Goal: Task Accomplishment & Management: Manage account settings

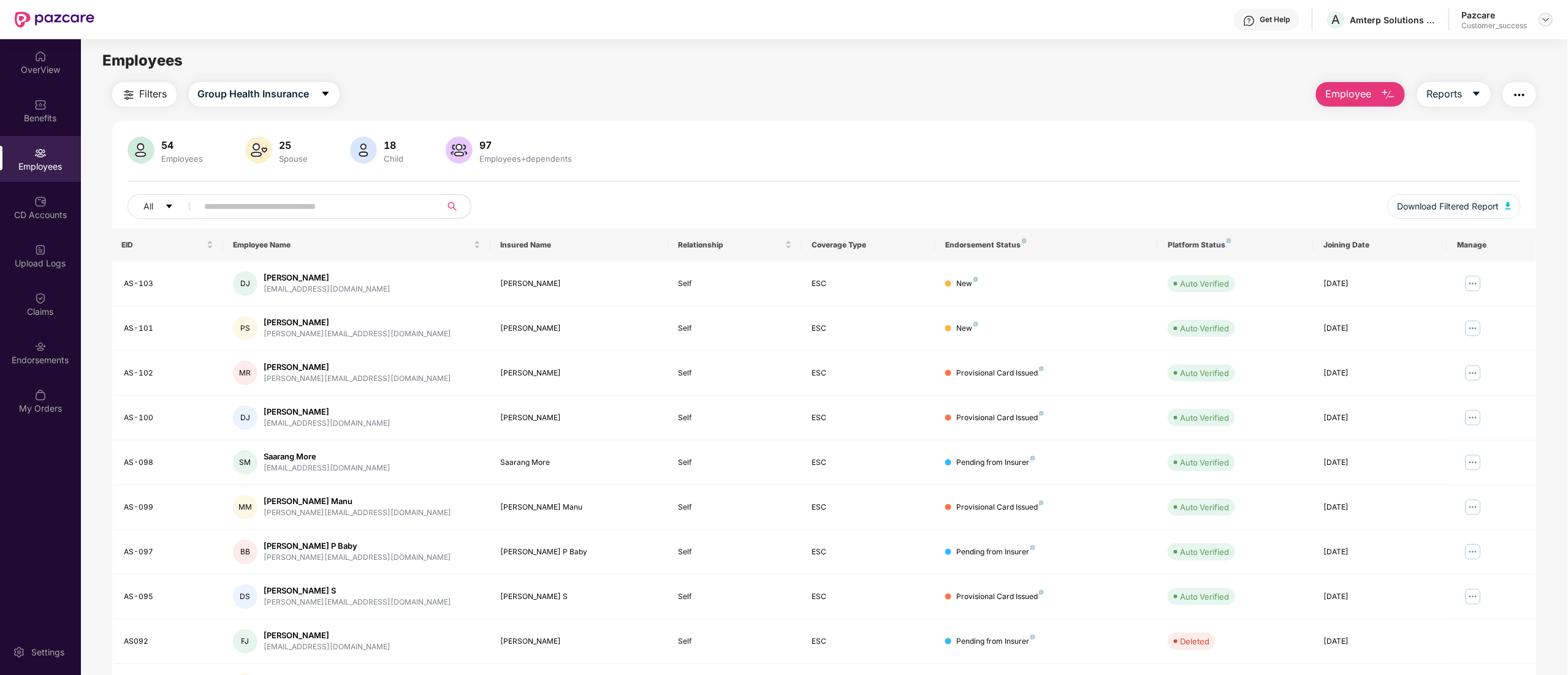
click at [1540, 19] on div at bounding box center [1546, 20] width 15 height 15
click at [1487, 48] on div "Switch to partner view" at bounding box center [1488, 49] width 160 height 24
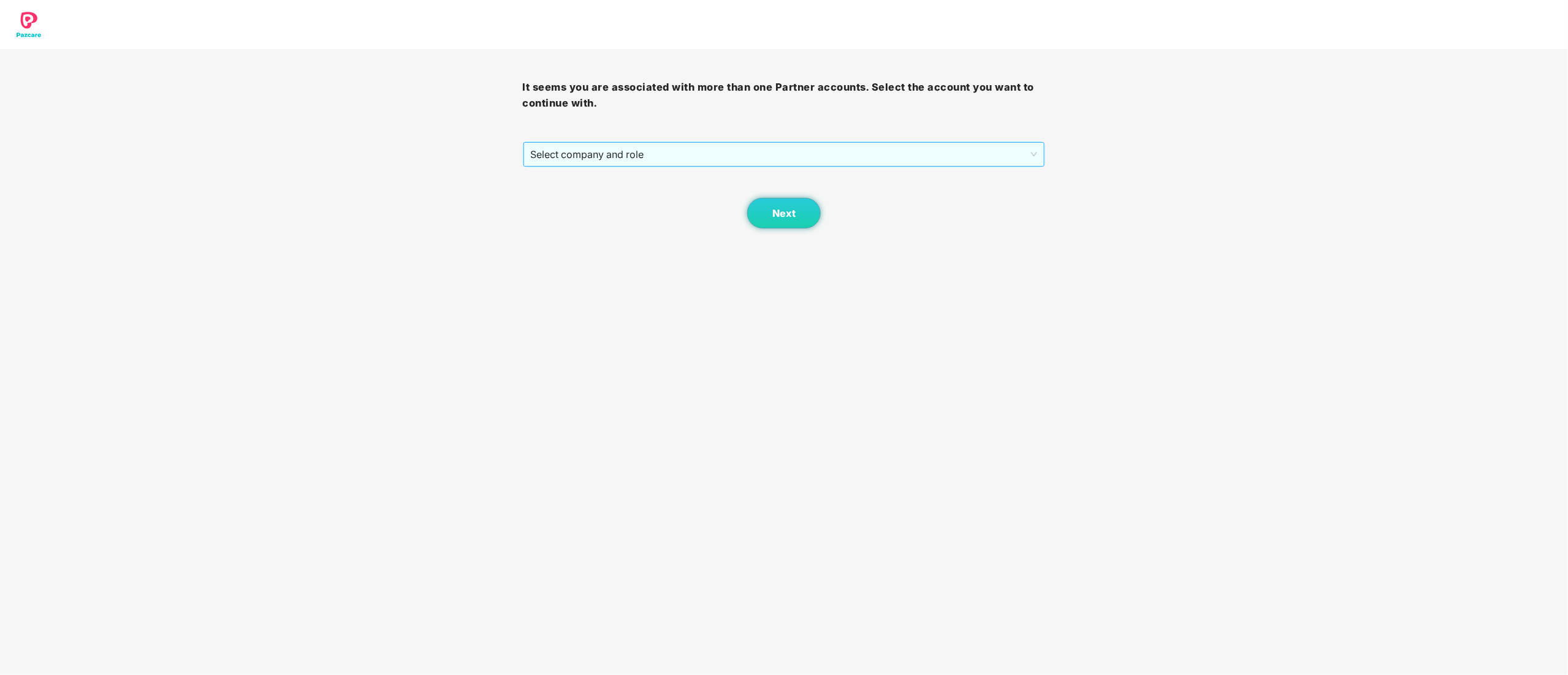
click at [610, 154] on span "Select company and role" at bounding box center [784, 154] width 507 height 24
click at [611, 195] on div "Pazcare - CUSTOMER_SUCCESS" at bounding box center [785, 199] width 508 height 13
click at [809, 210] on button "Next" at bounding box center [784, 213] width 74 height 30
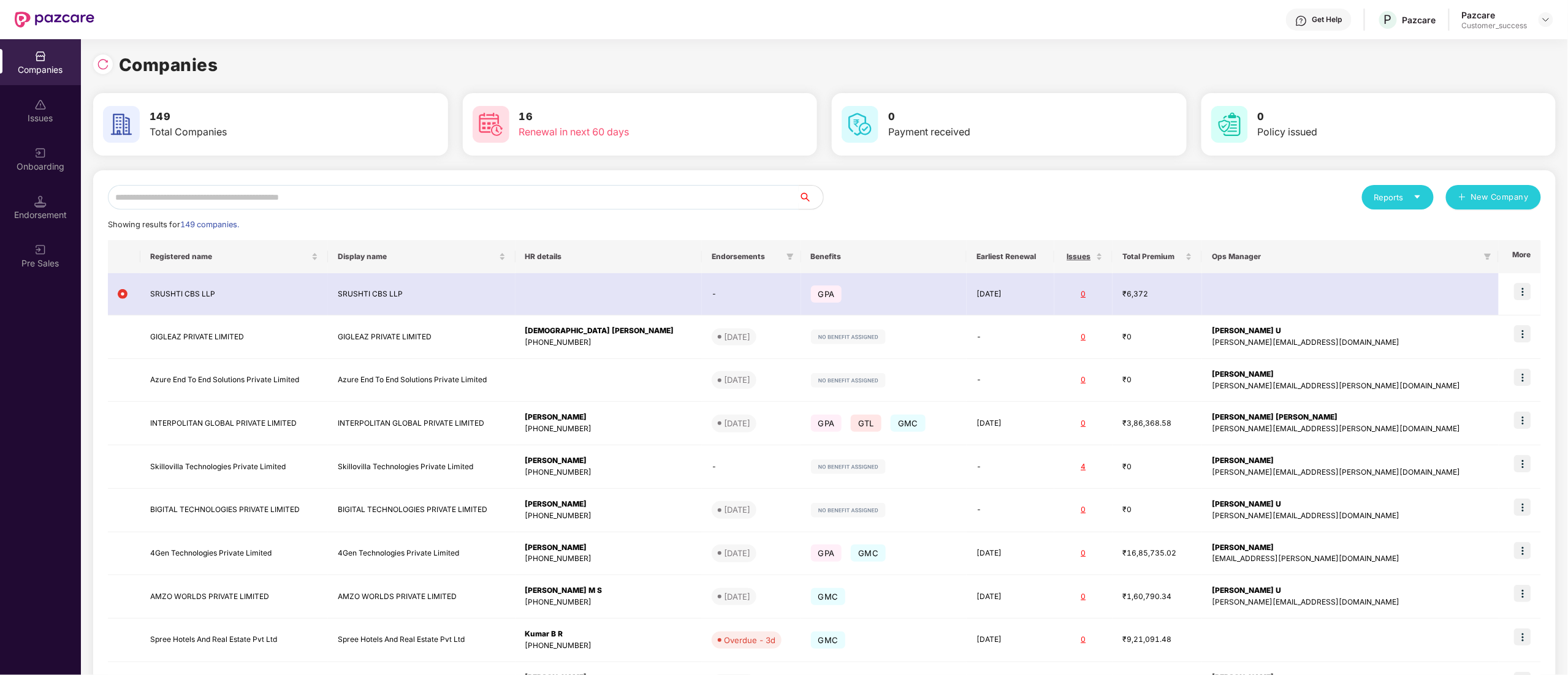
click at [225, 198] on input "text" at bounding box center [453, 196] width 691 height 24
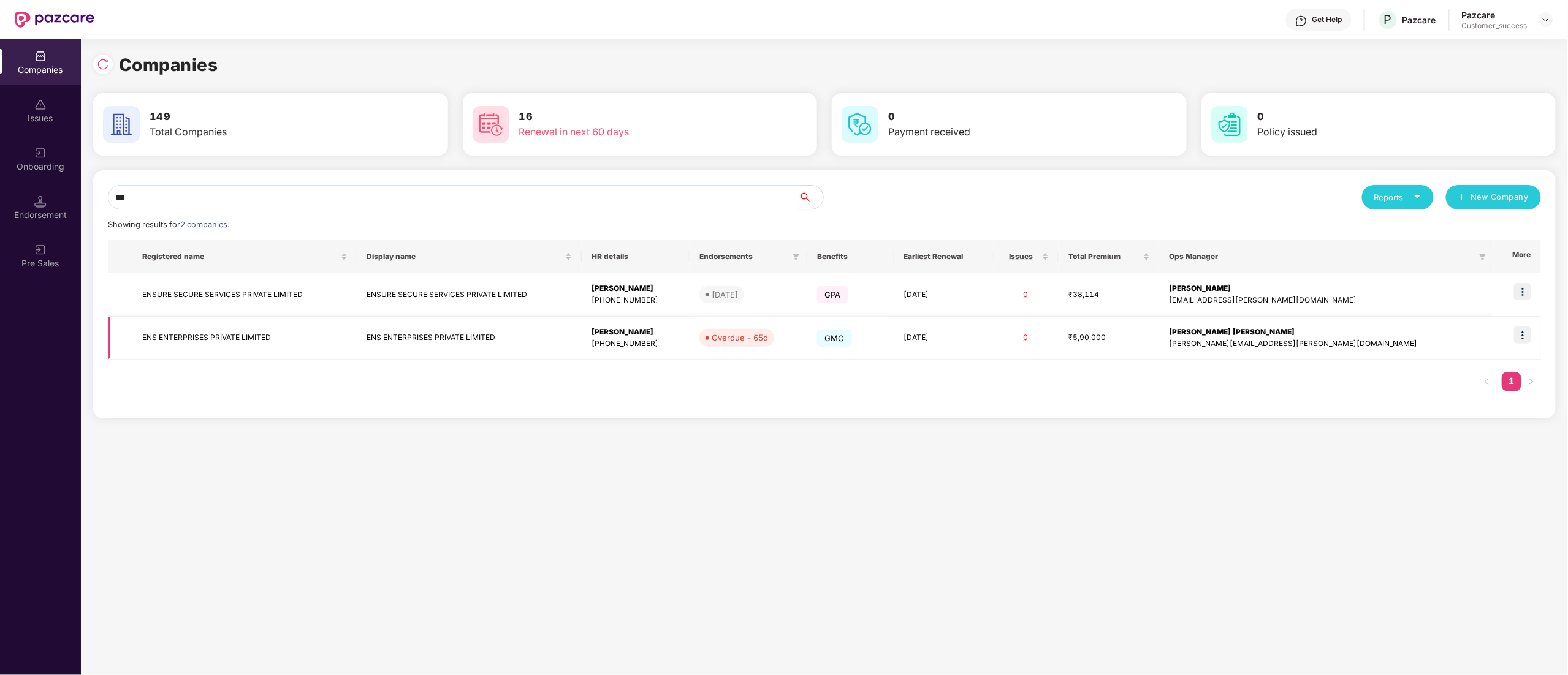
type input "***"
click at [1529, 336] on img at bounding box center [1522, 335] width 17 height 17
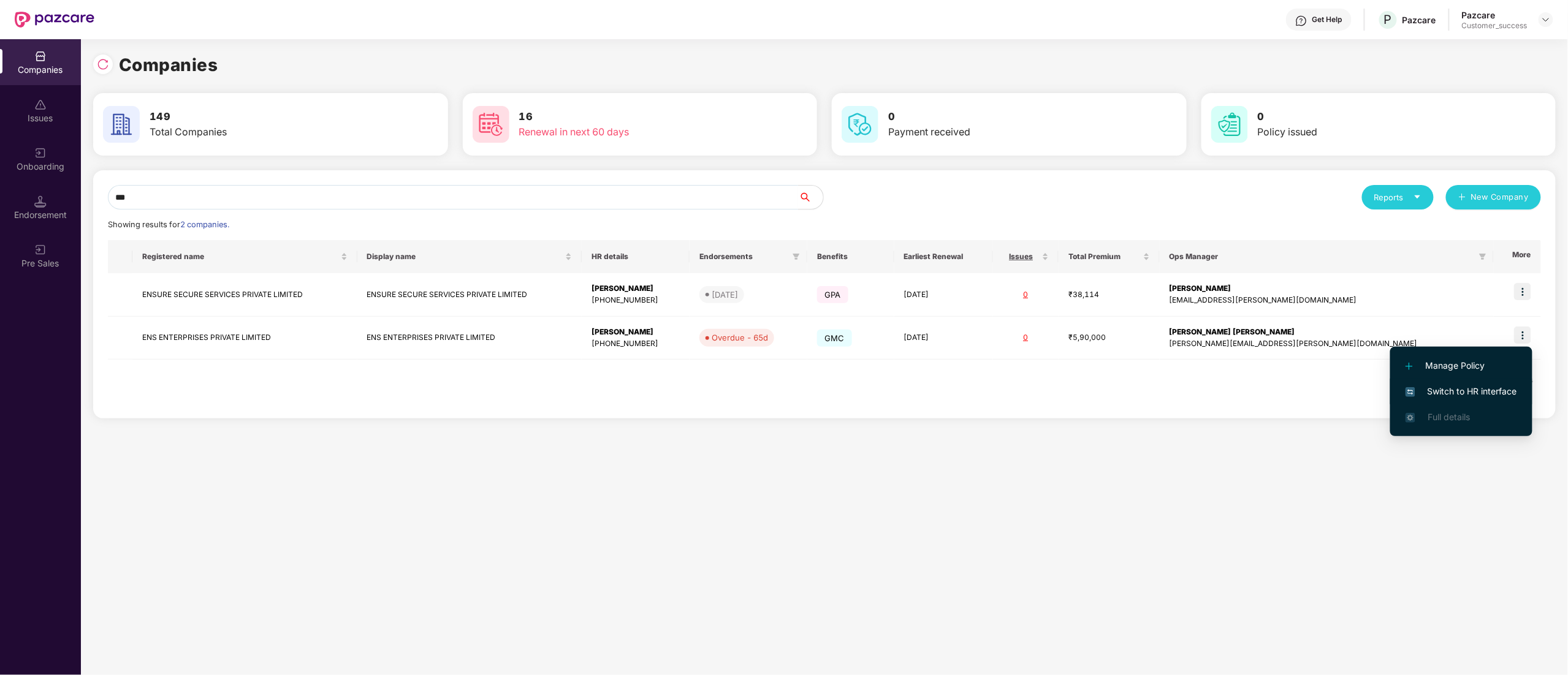
click at [1464, 385] on span "Switch to HR interface" at bounding box center [1461, 391] width 112 height 13
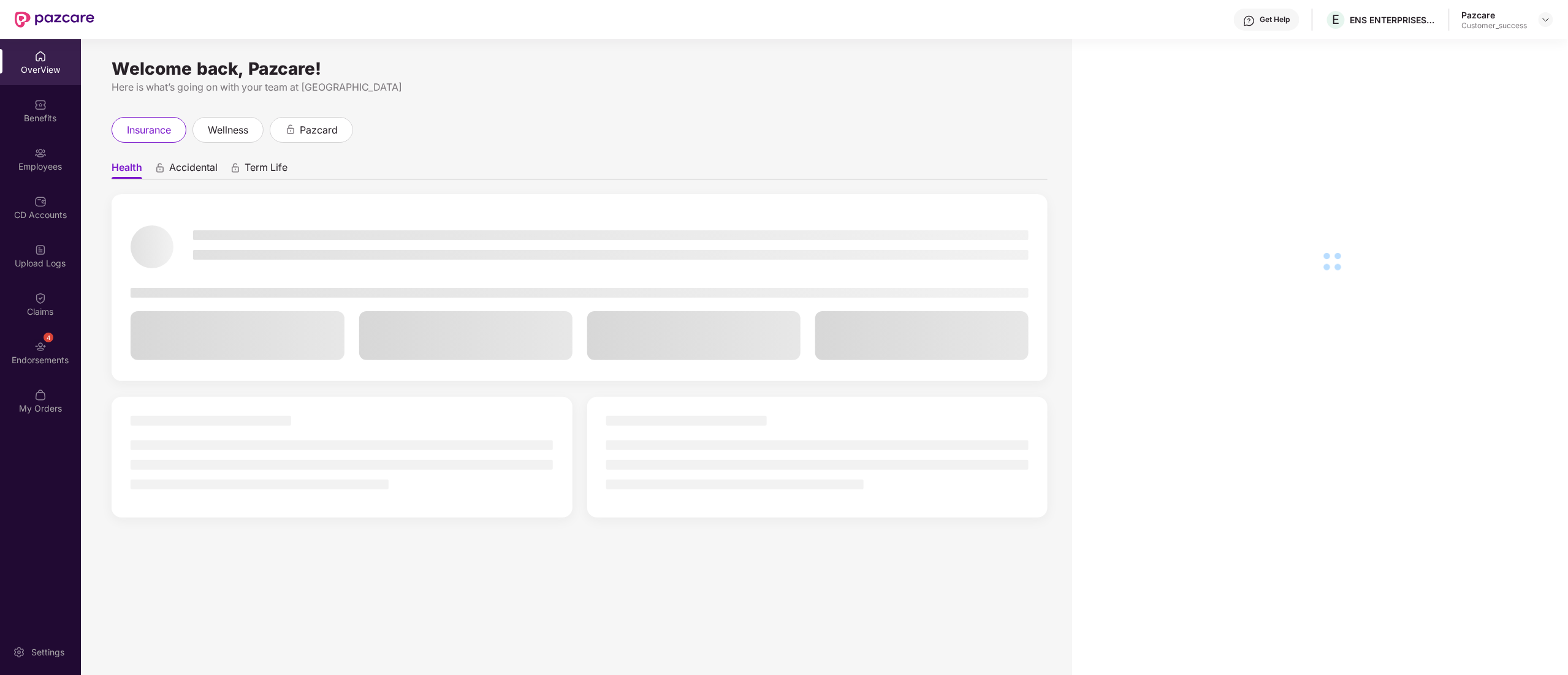
click at [35, 171] on div "Employees" at bounding box center [40, 166] width 81 height 13
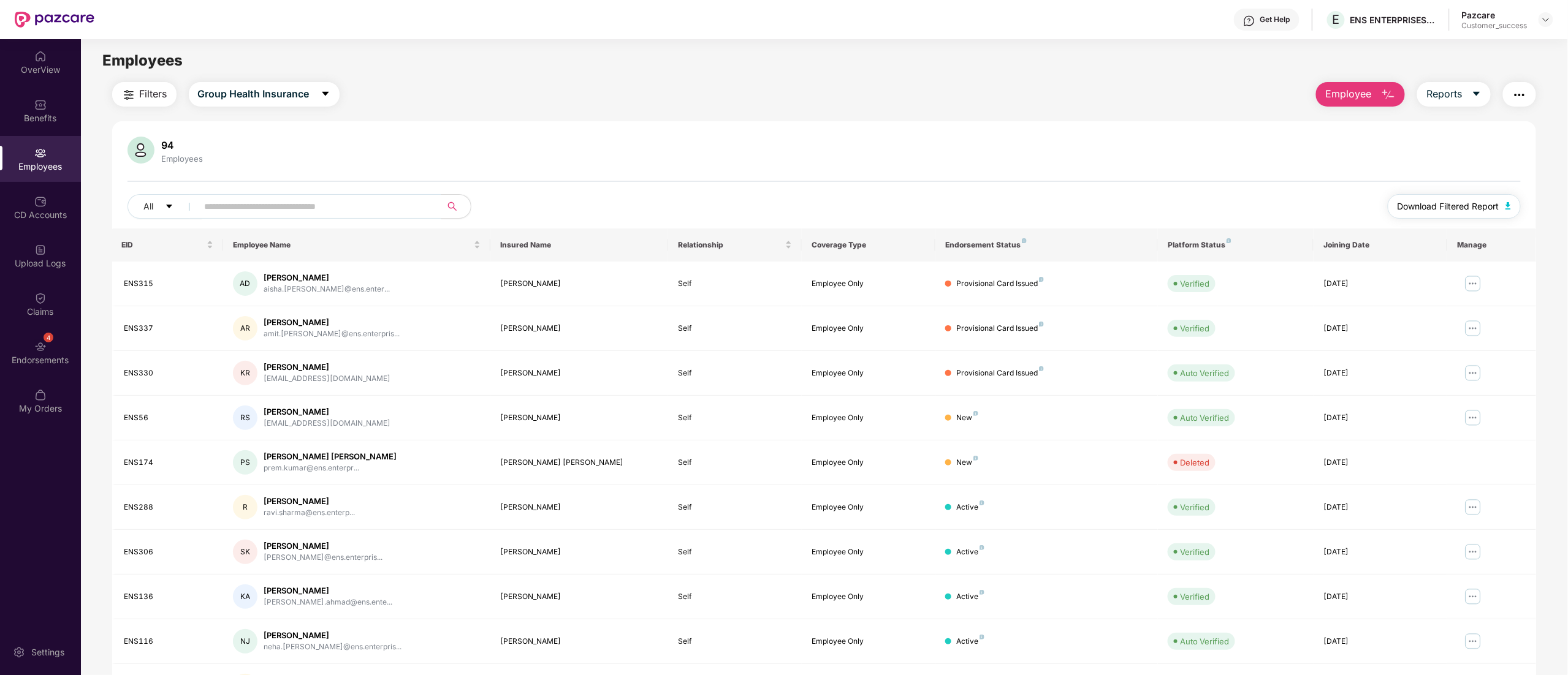
click at [1479, 210] on span "Download Filtered Report" at bounding box center [1448, 206] width 102 height 13
click at [60, 114] on div "Benefits" at bounding box center [40, 118] width 81 height 13
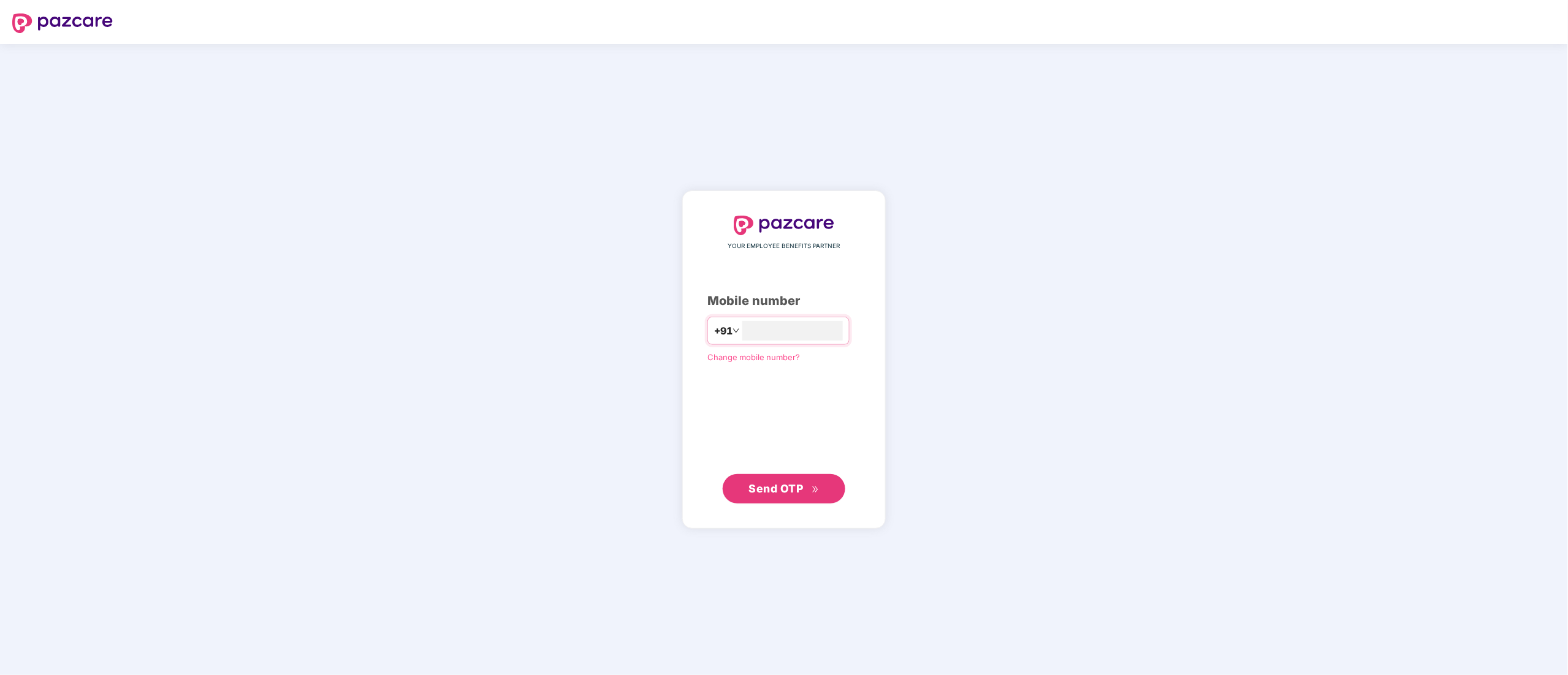
type input "**********"
click at [757, 483] on span "Send OTP" at bounding box center [777, 487] width 55 height 13
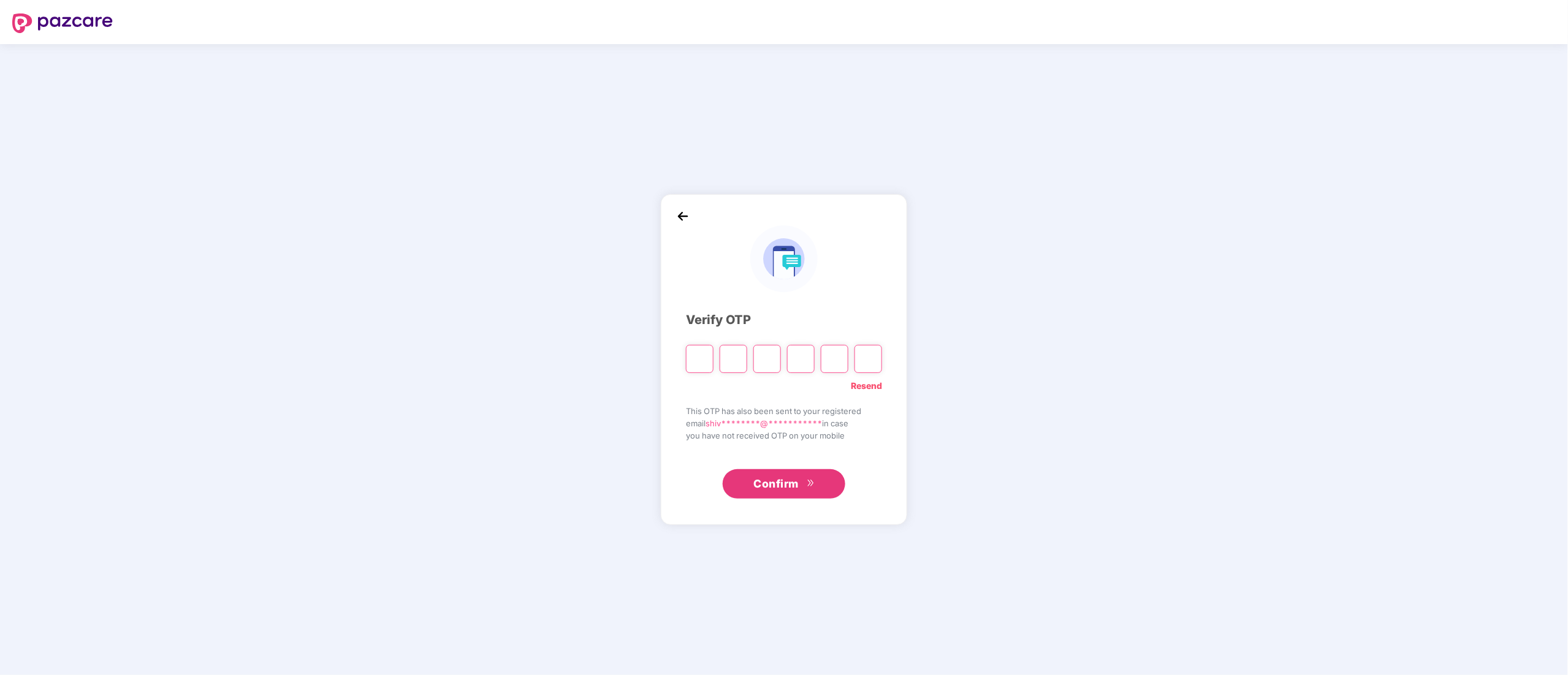
type input "*"
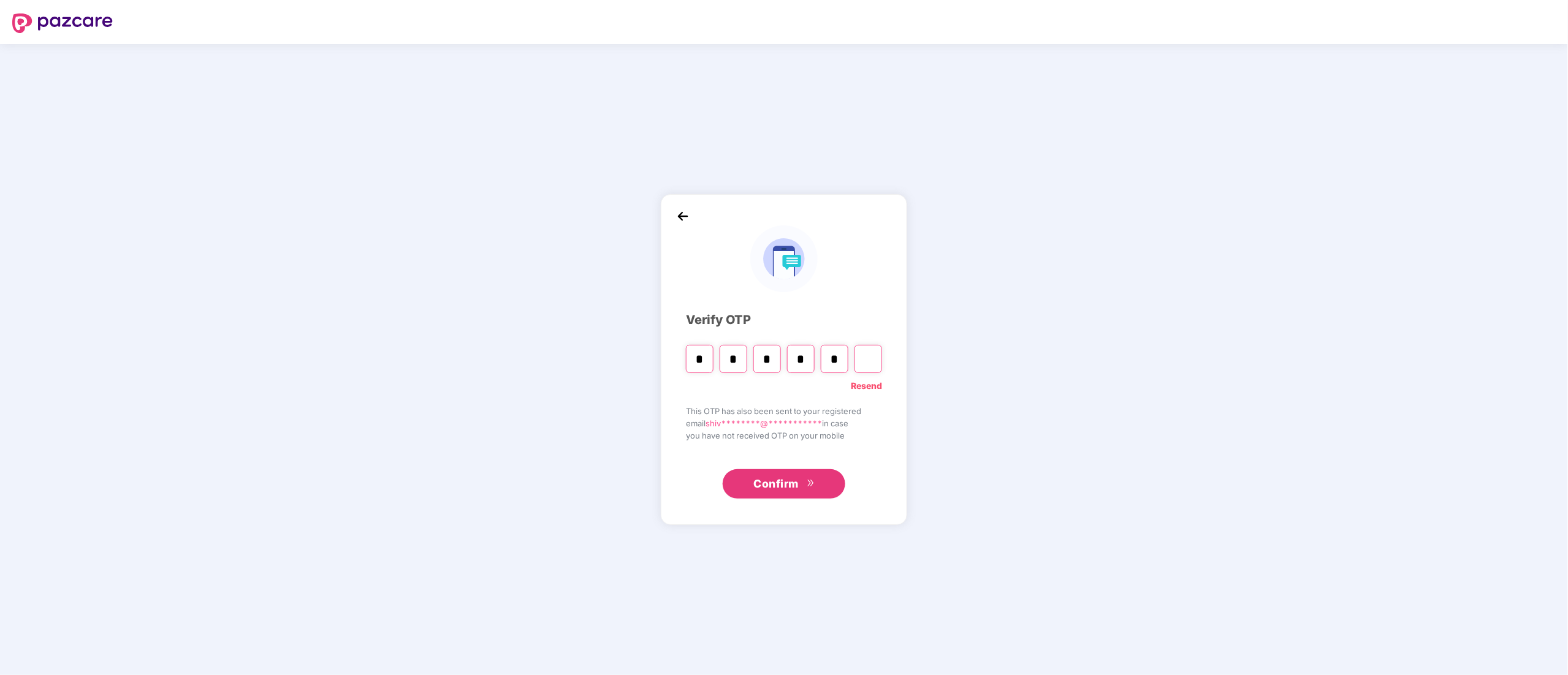
type input "*"
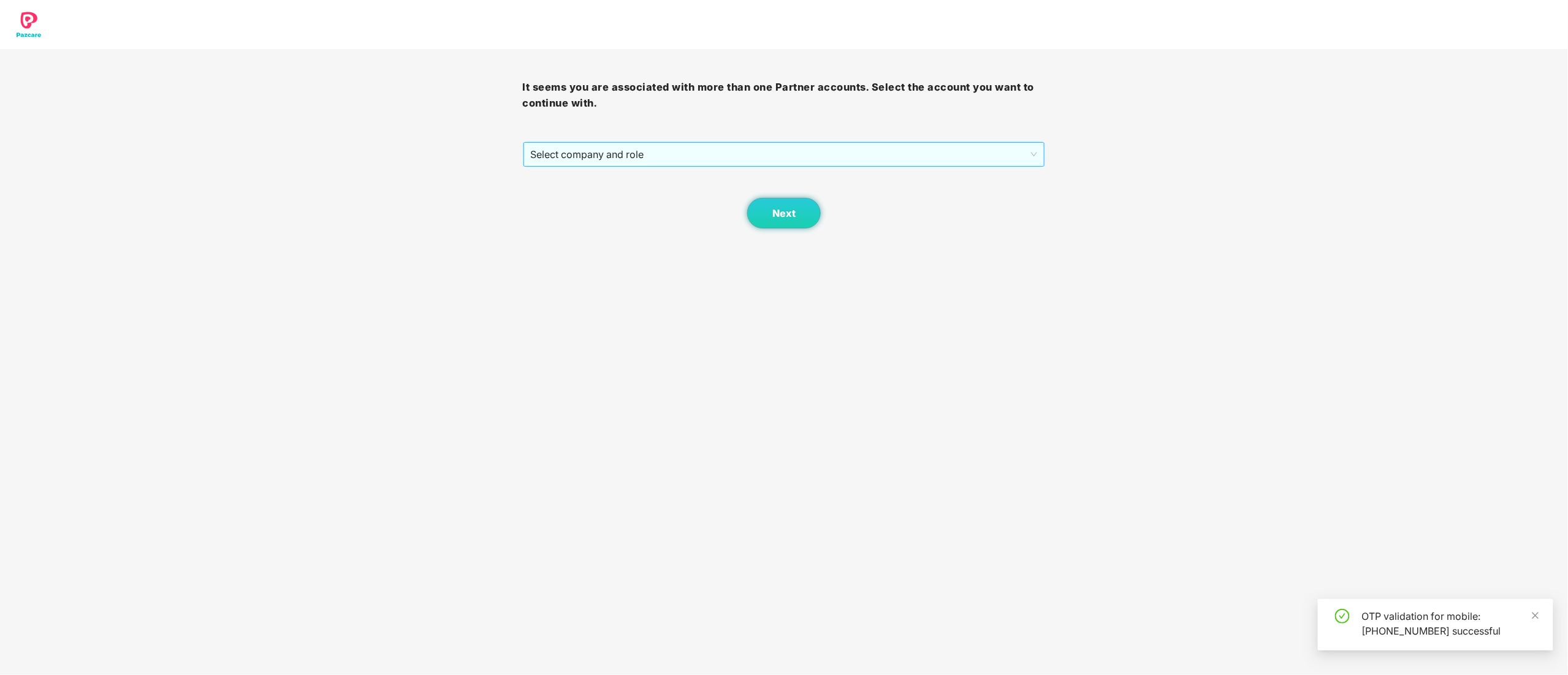
click at [587, 159] on span "Select company and role" at bounding box center [784, 154] width 507 height 24
click at [573, 198] on div "Pazcare - CUSTOMER_SUCCESS" at bounding box center [785, 199] width 508 height 13
click at [767, 213] on button "Next" at bounding box center [784, 213] width 74 height 30
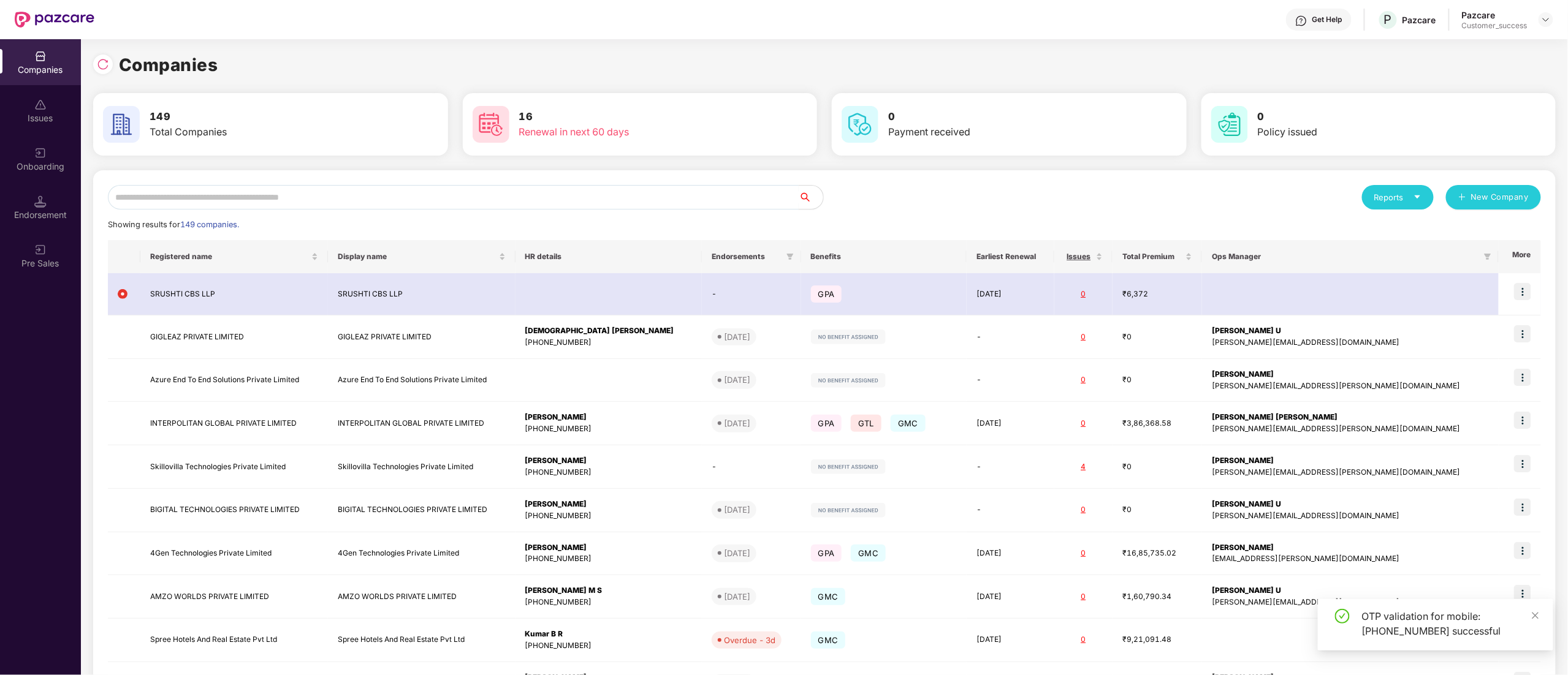
click at [175, 193] on input "text" at bounding box center [453, 196] width 691 height 24
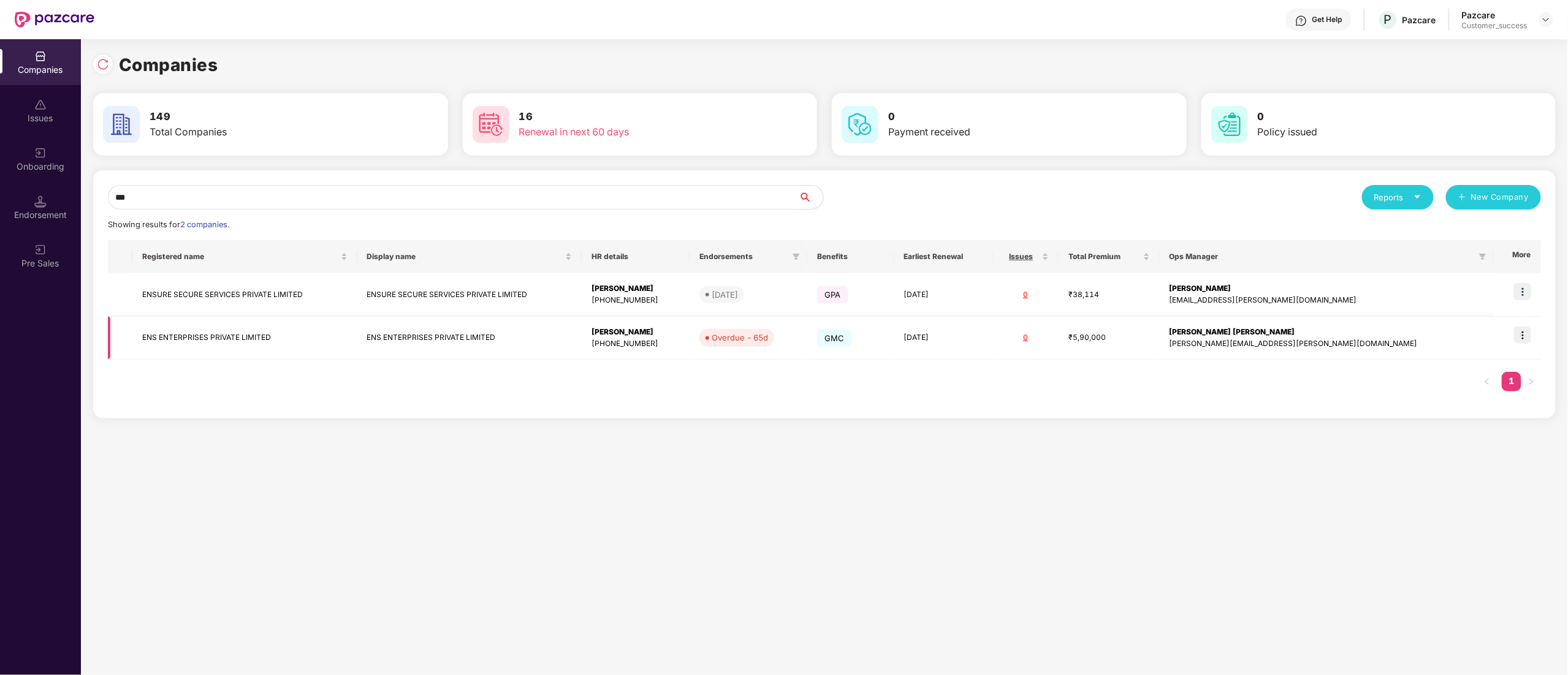
type input "***"
click at [1527, 340] on img at bounding box center [1522, 335] width 17 height 17
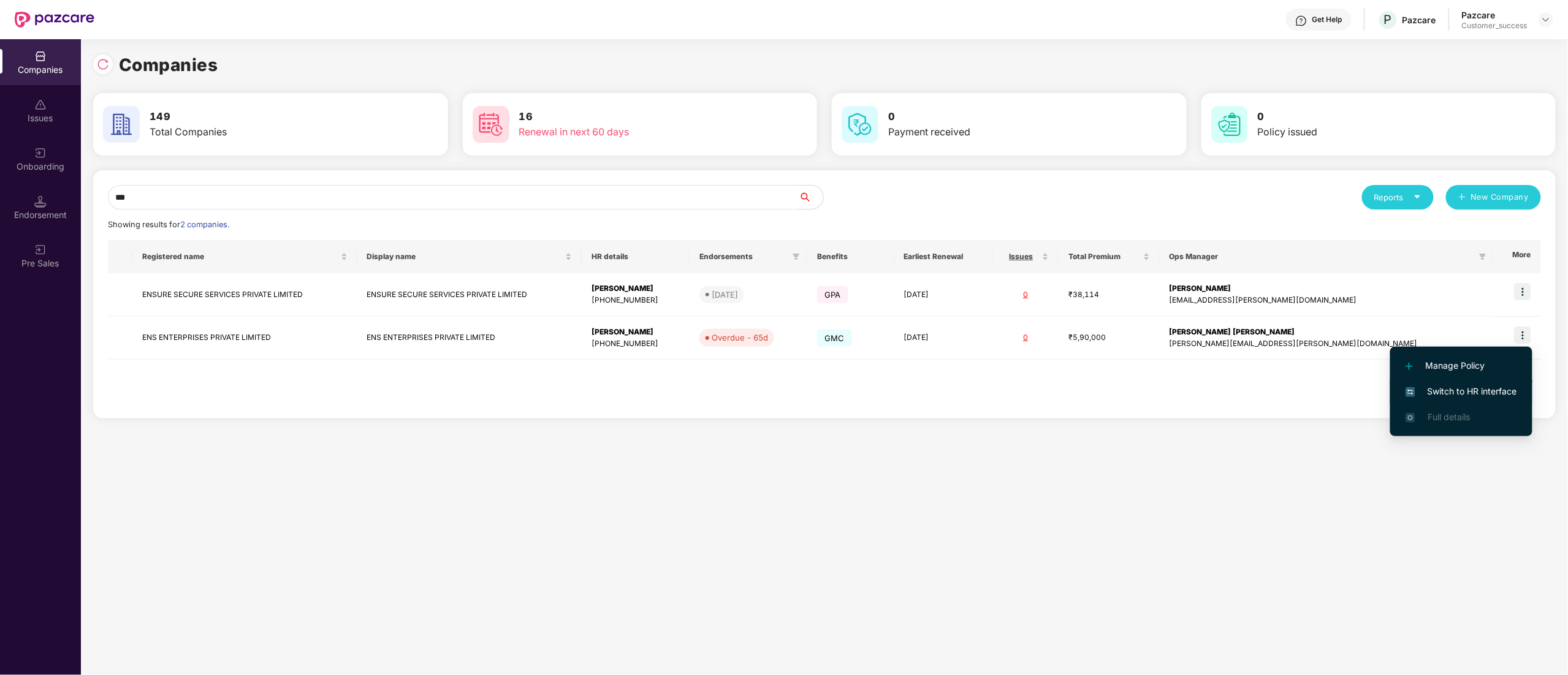
click at [1489, 394] on span "Switch to HR interface" at bounding box center [1461, 391] width 112 height 13
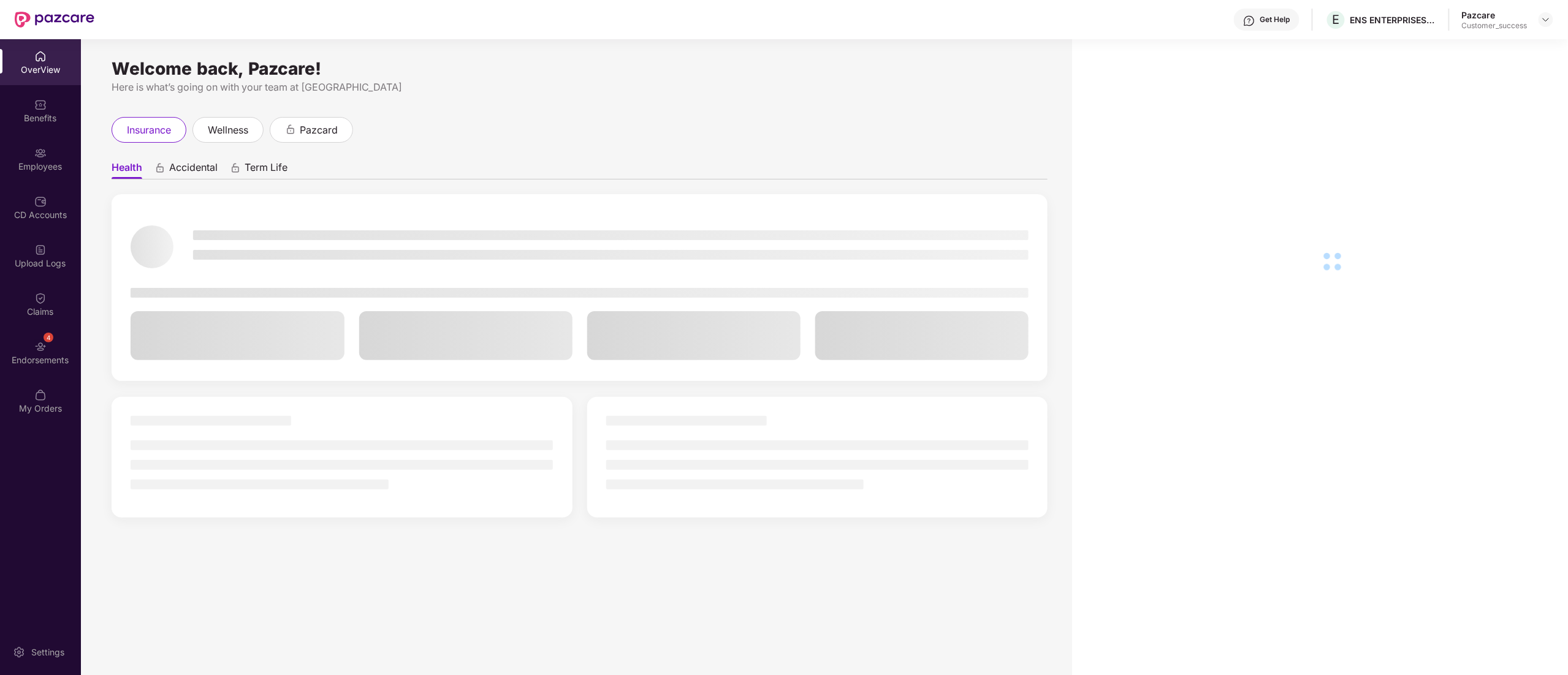
click at [30, 153] on div "Employees" at bounding box center [40, 159] width 81 height 46
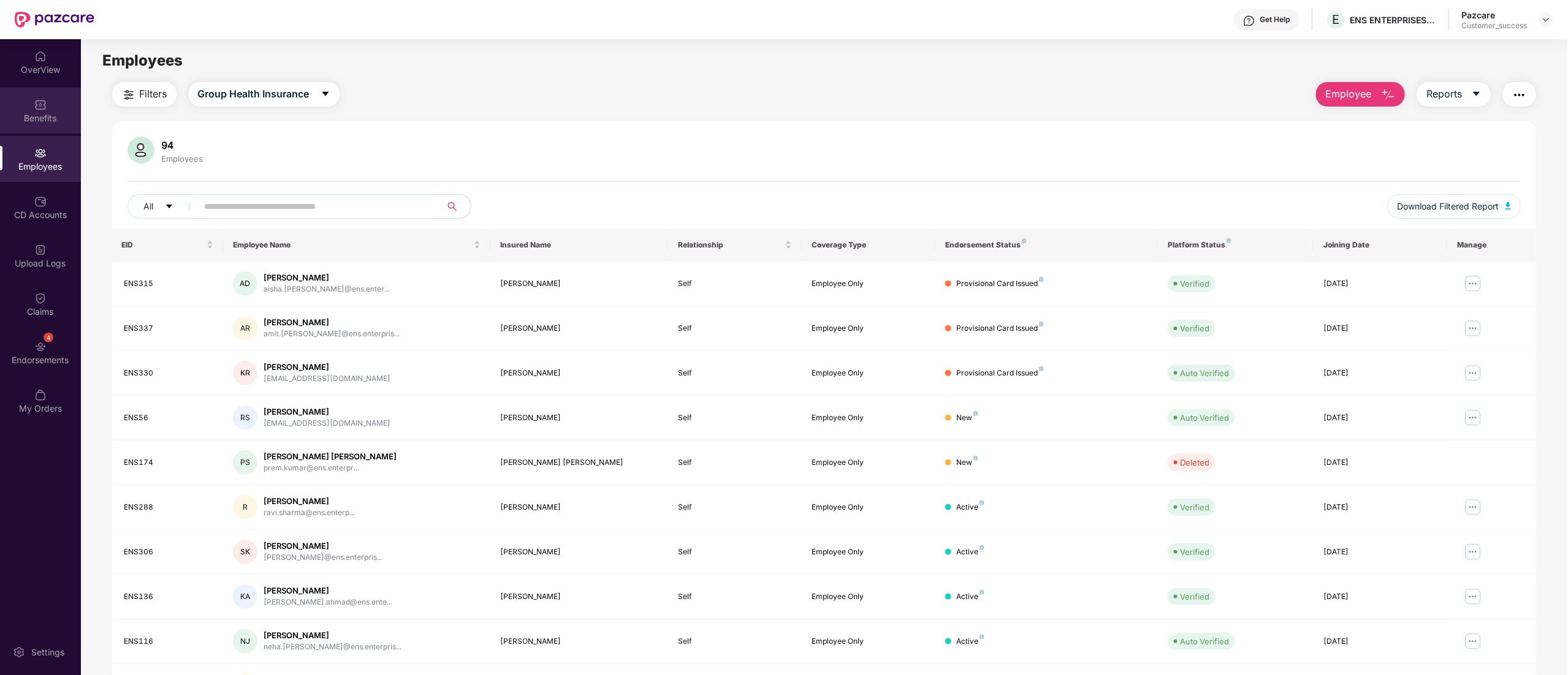
click at [34, 131] on div "Benefits" at bounding box center [40, 111] width 81 height 46
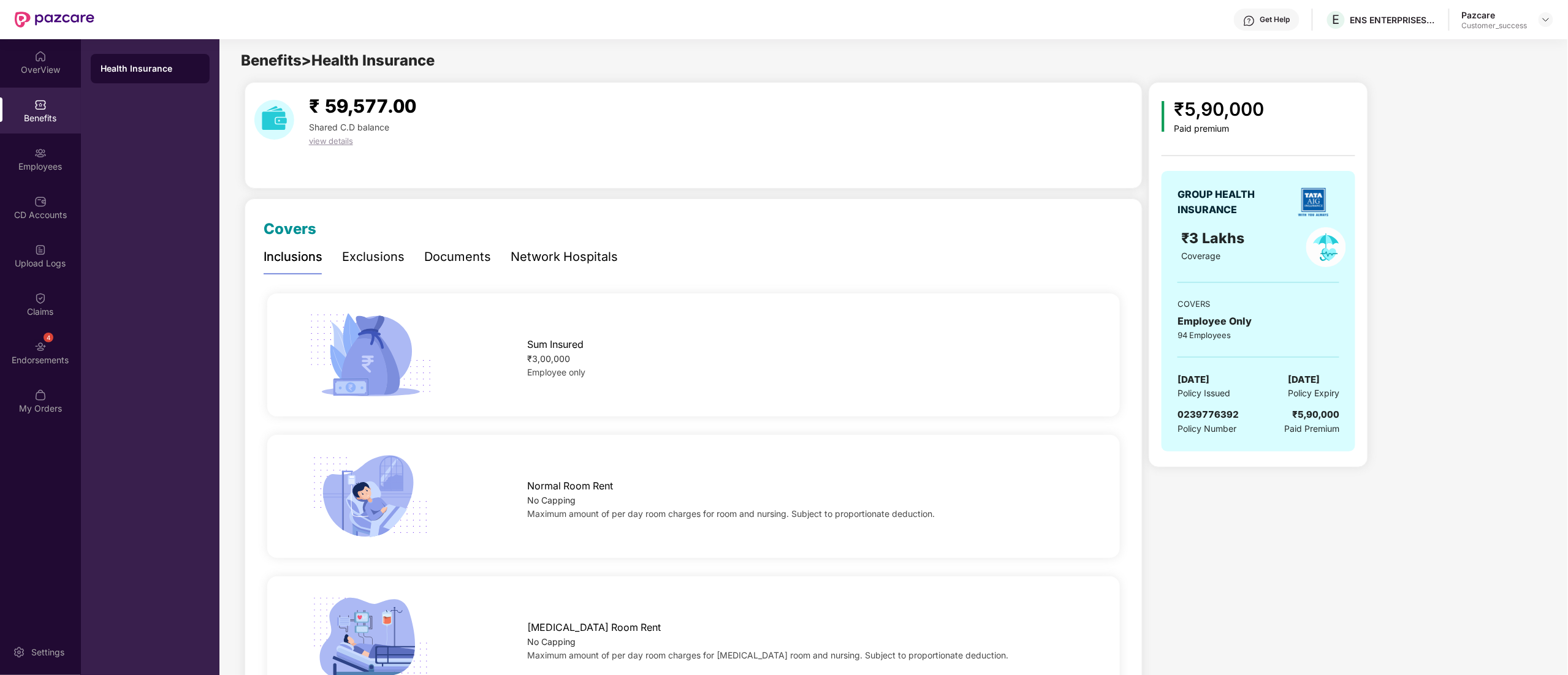
click at [457, 261] on div "Documents" at bounding box center [457, 257] width 67 height 19
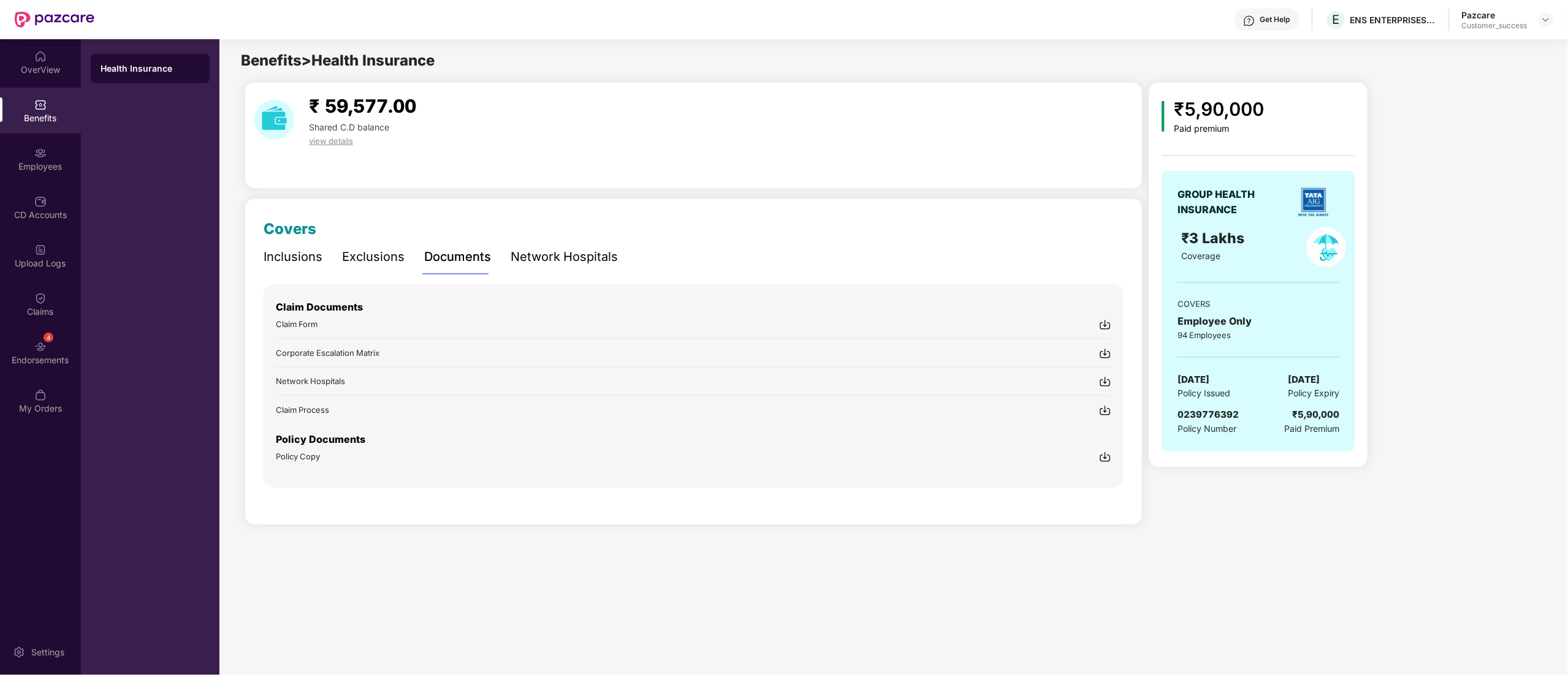
click at [1107, 457] on img at bounding box center [1105, 456] width 13 height 13
click at [39, 114] on div "Benefits" at bounding box center [40, 118] width 81 height 13
click at [24, 157] on div "Employees" at bounding box center [40, 159] width 81 height 46
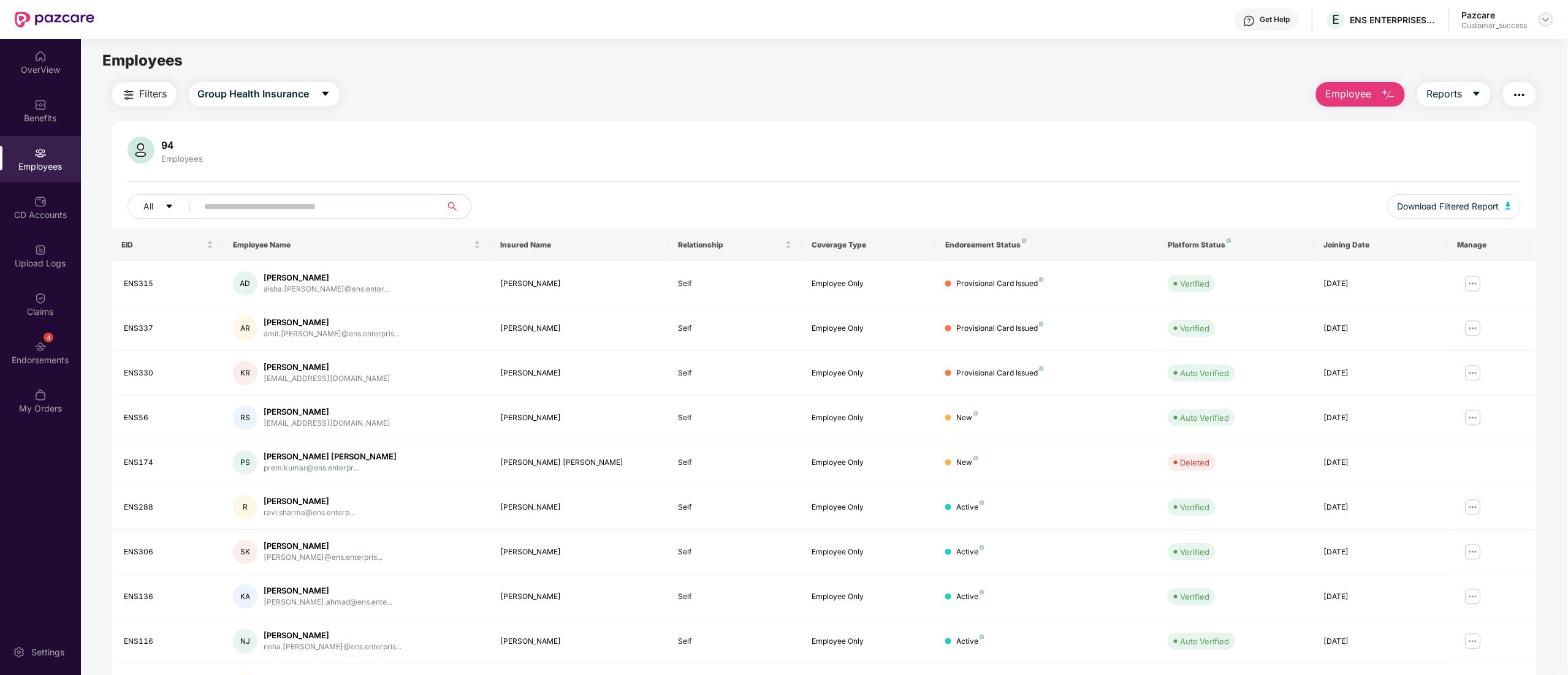
click at [1546, 21] on img at bounding box center [1545, 19] width 10 height 10
click at [1482, 53] on div "Switch to partner view" at bounding box center [1488, 49] width 160 height 24
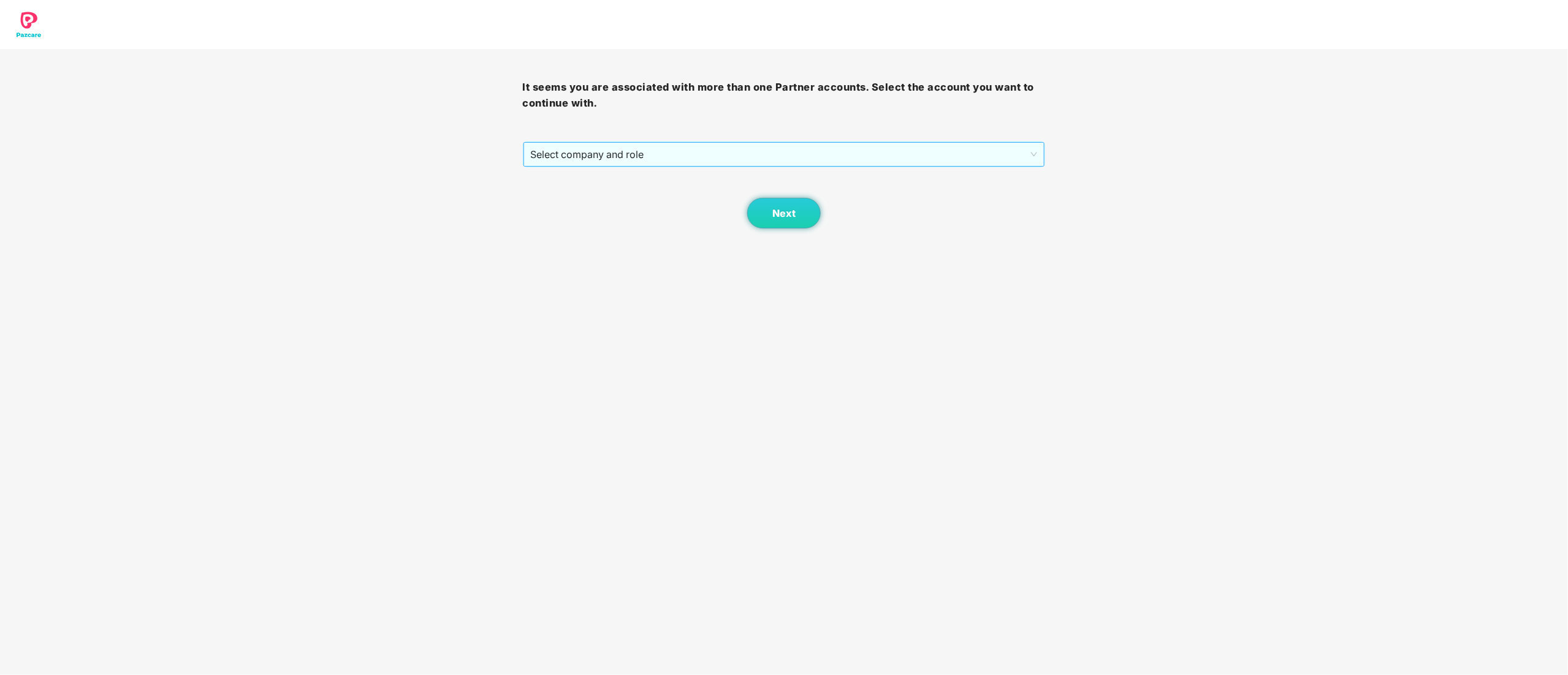
click at [626, 159] on span "Select company and role" at bounding box center [784, 154] width 507 height 24
click at [610, 205] on div "Pazcare - CUSTOMER_SUCCESS" at bounding box center [785, 199] width 508 height 13
click at [794, 215] on span "Next" at bounding box center [784, 213] width 24 height 12
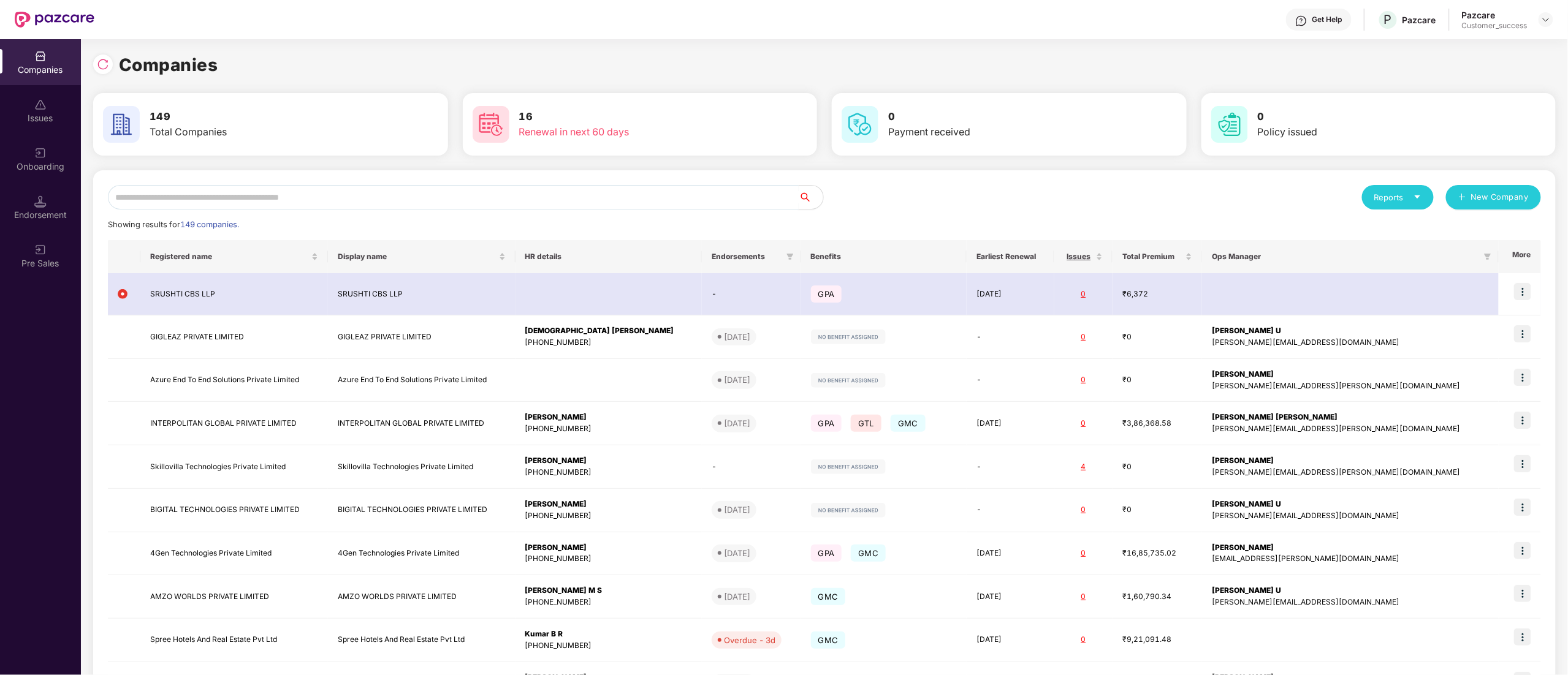
click at [271, 192] on input "text" at bounding box center [453, 196] width 691 height 24
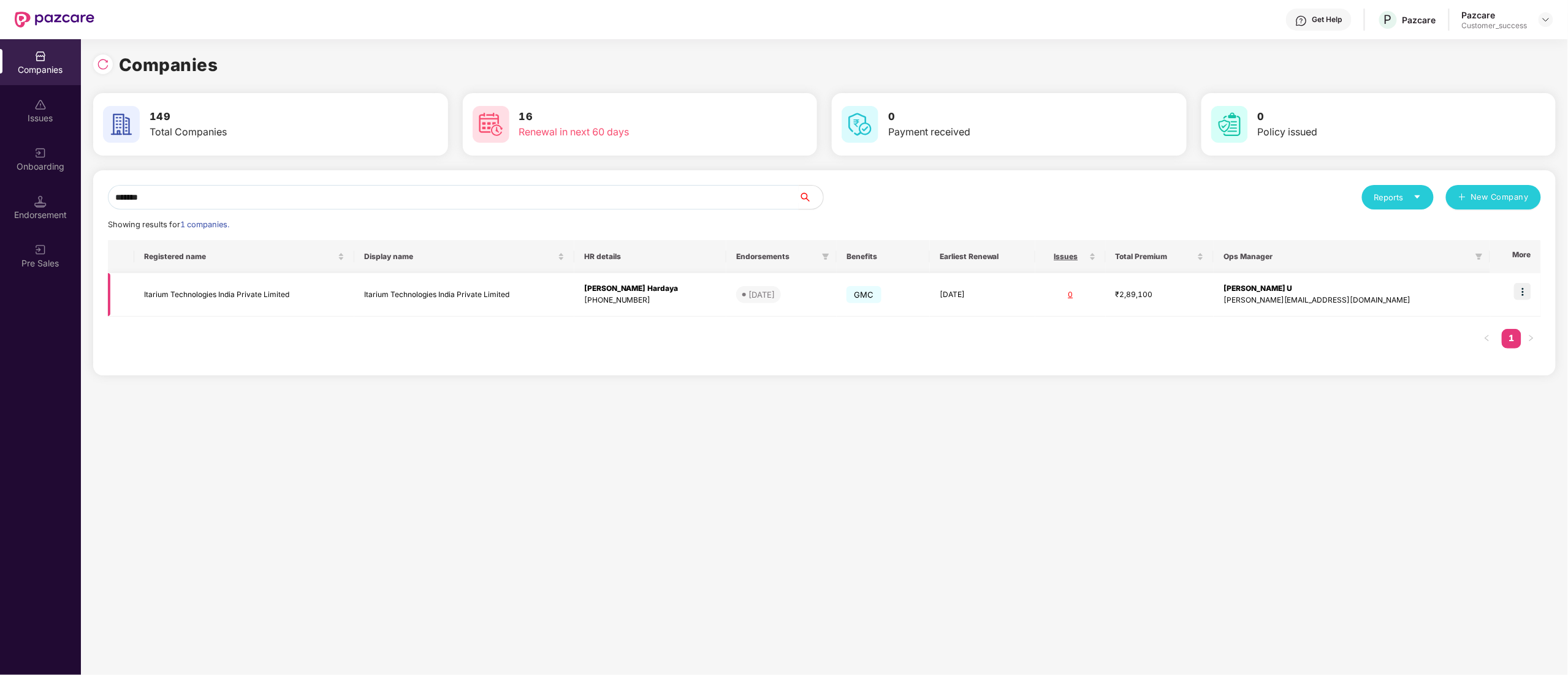
type input "*******"
click at [1526, 291] on img at bounding box center [1522, 291] width 17 height 17
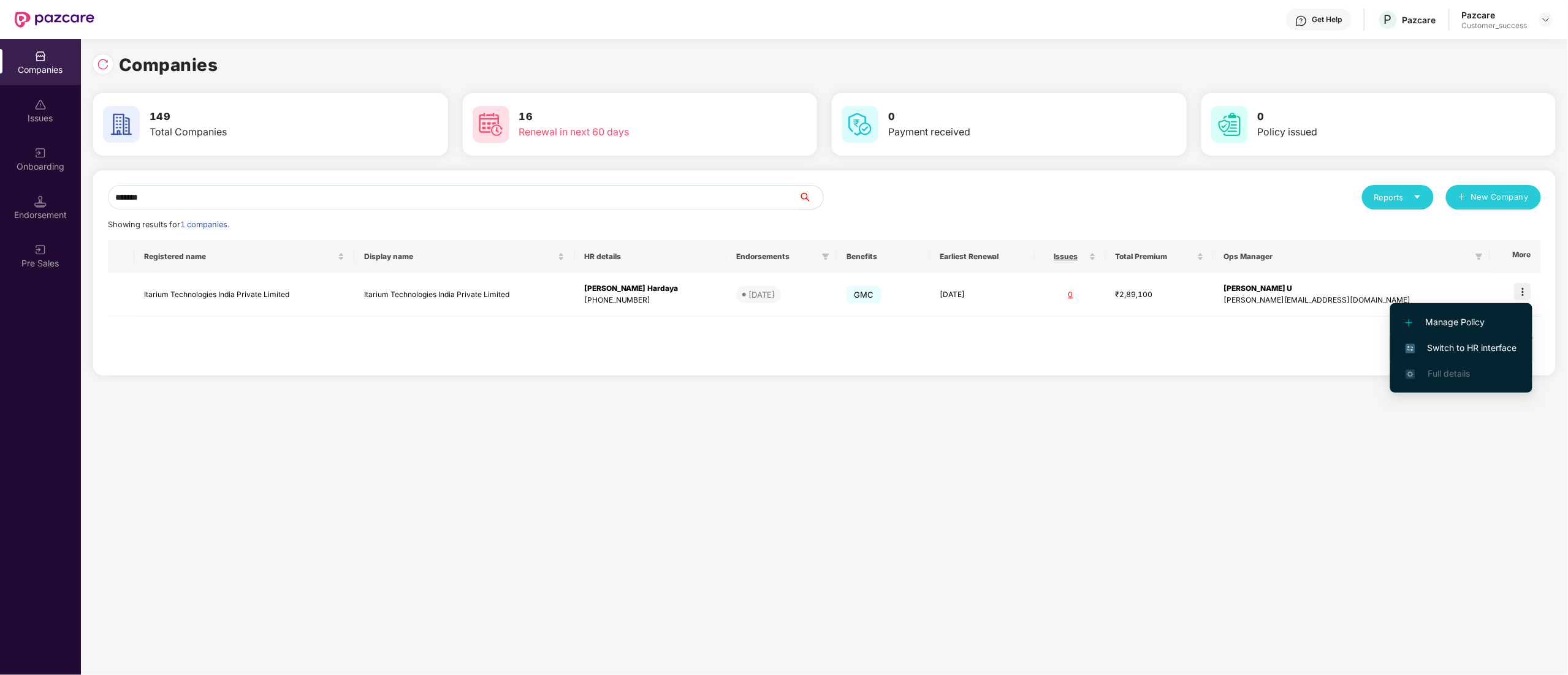
click at [1479, 343] on span "Switch to HR interface" at bounding box center [1461, 348] width 112 height 13
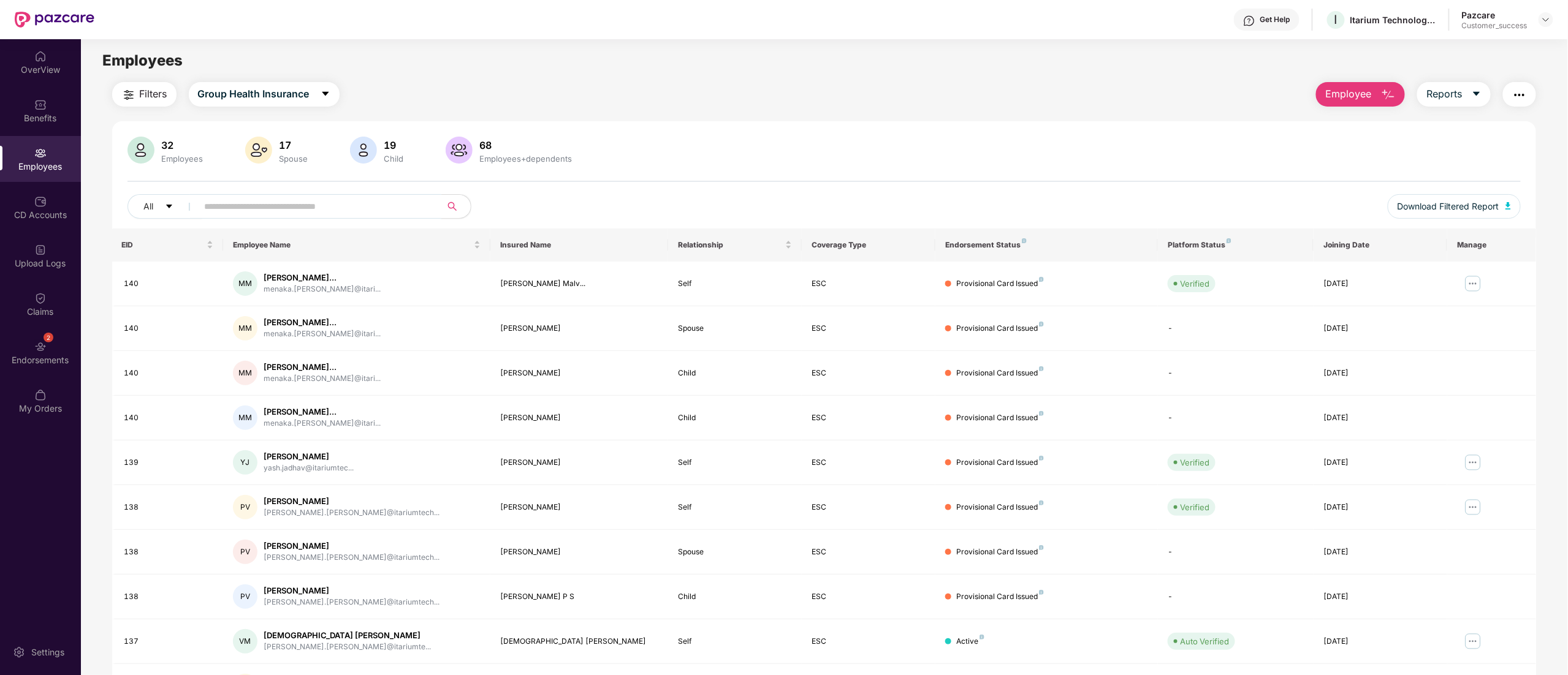
click at [300, 212] on input "text" at bounding box center [315, 206] width 220 height 18
paste input "**********"
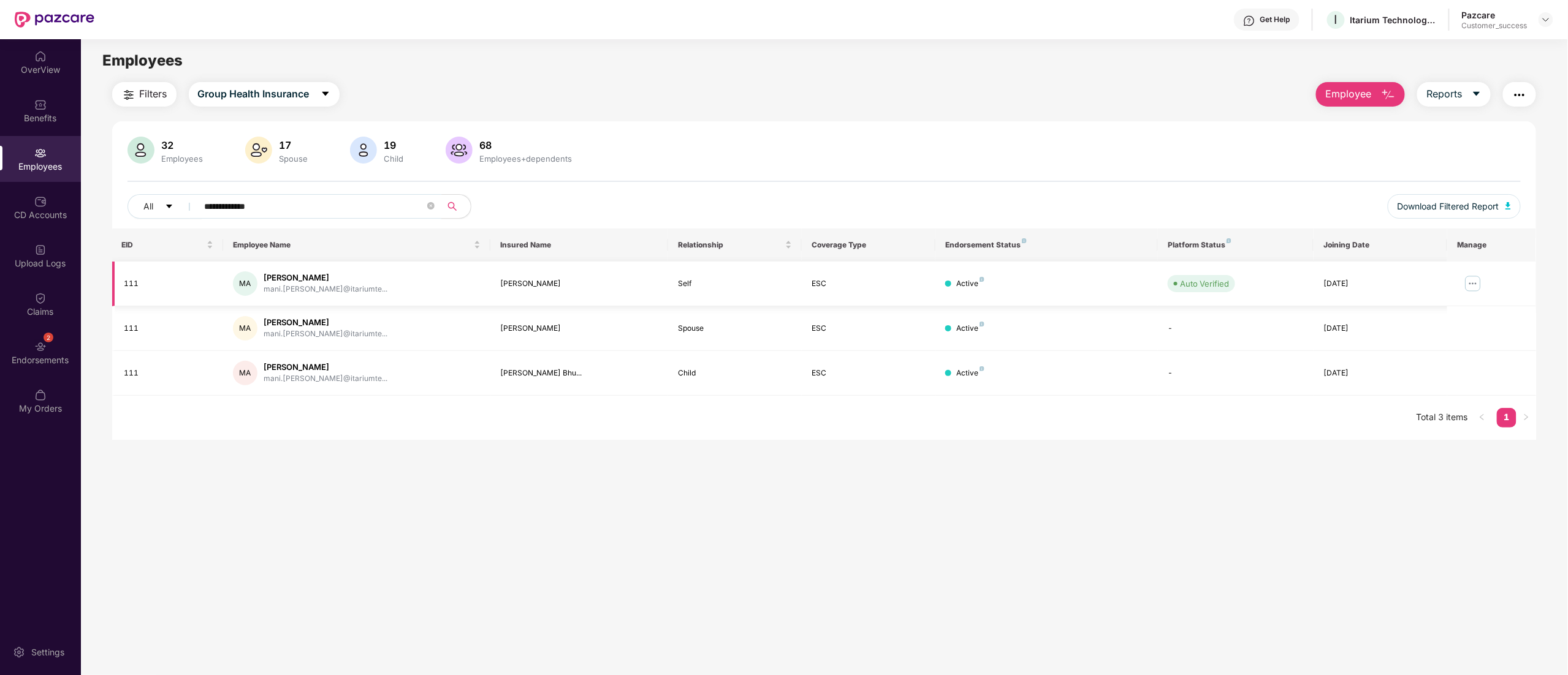
type input "**********"
click at [1477, 286] on img at bounding box center [1473, 284] width 20 height 20
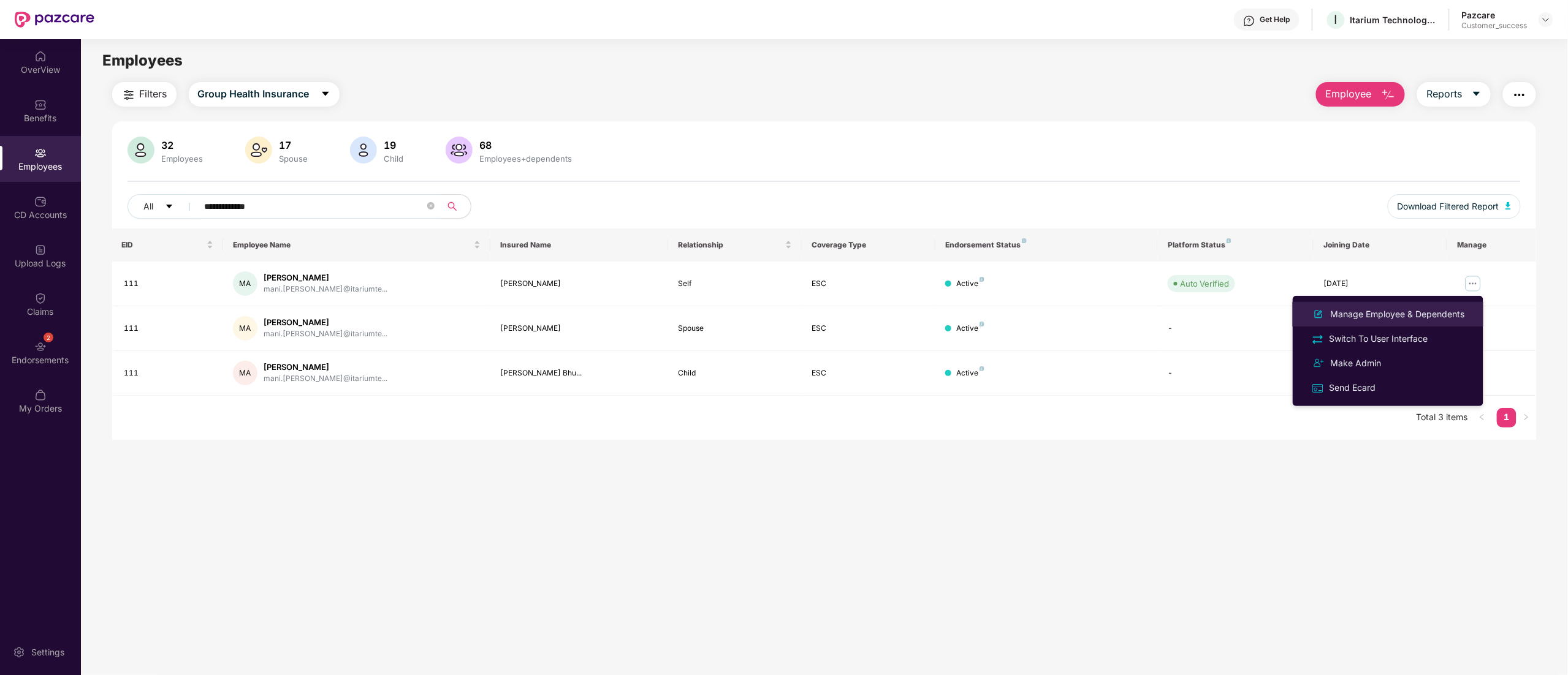
click at [1396, 312] on div "Manage Employee & Dependents" at bounding box center [1397, 314] width 139 height 13
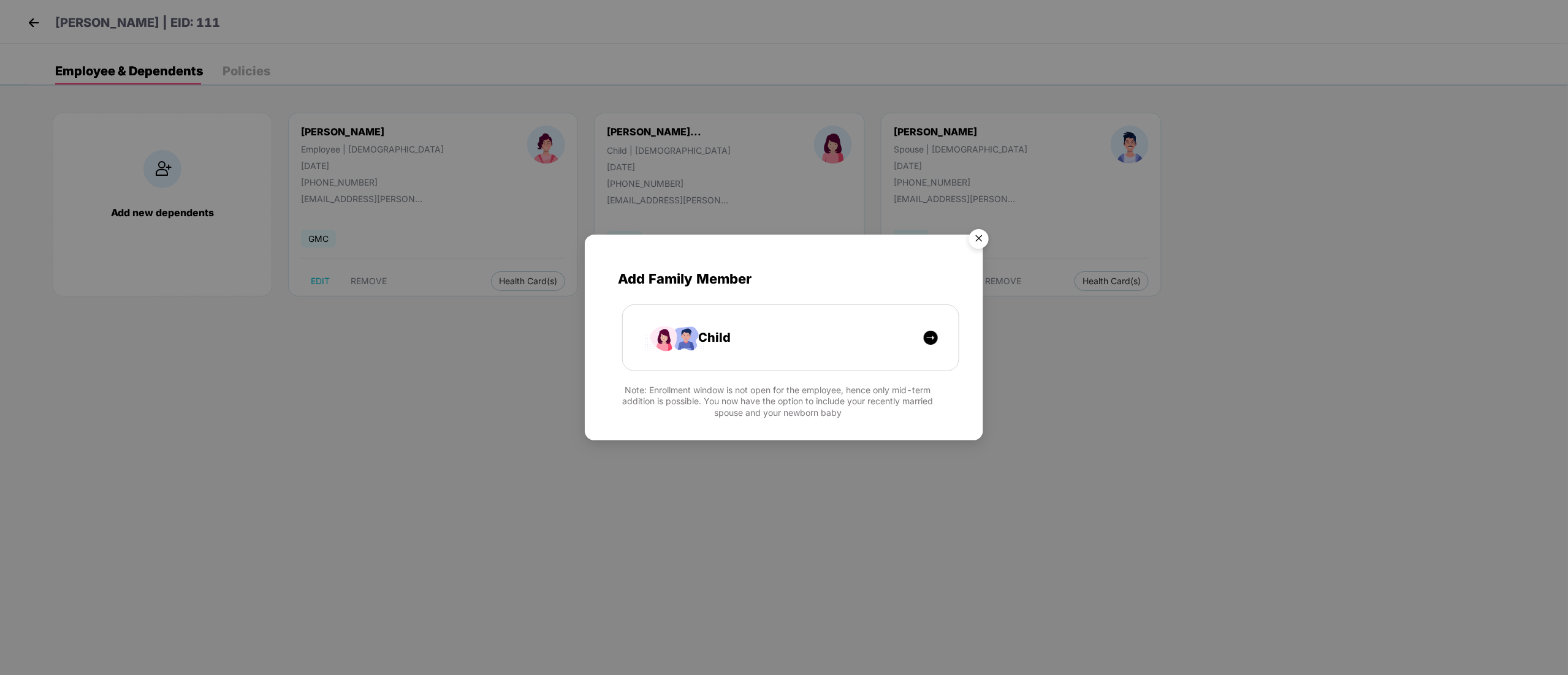
click at [975, 236] on img "Close" at bounding box center [978, 241] width 34 height 34
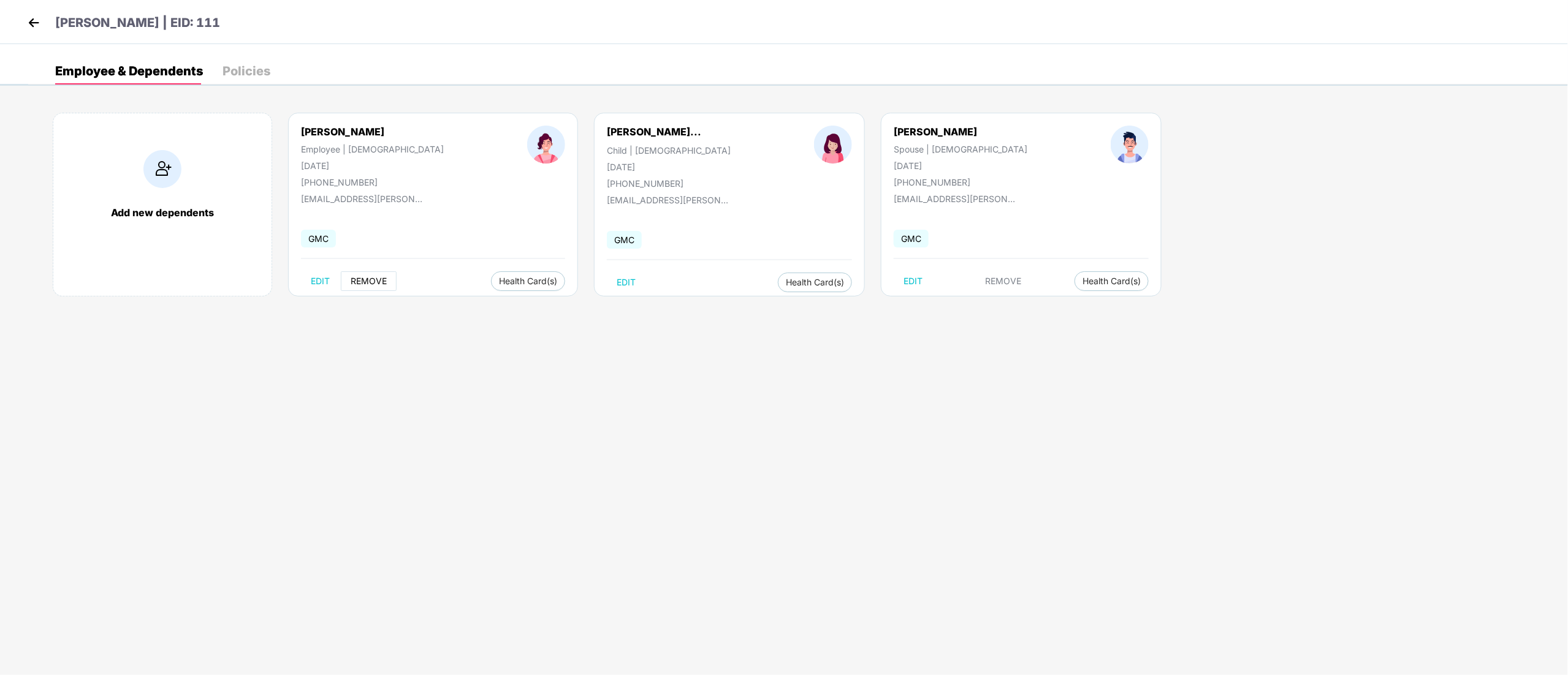
click at [366, 279] on span "REMOVE" at bounding box center [368, 281] width 36 height 10
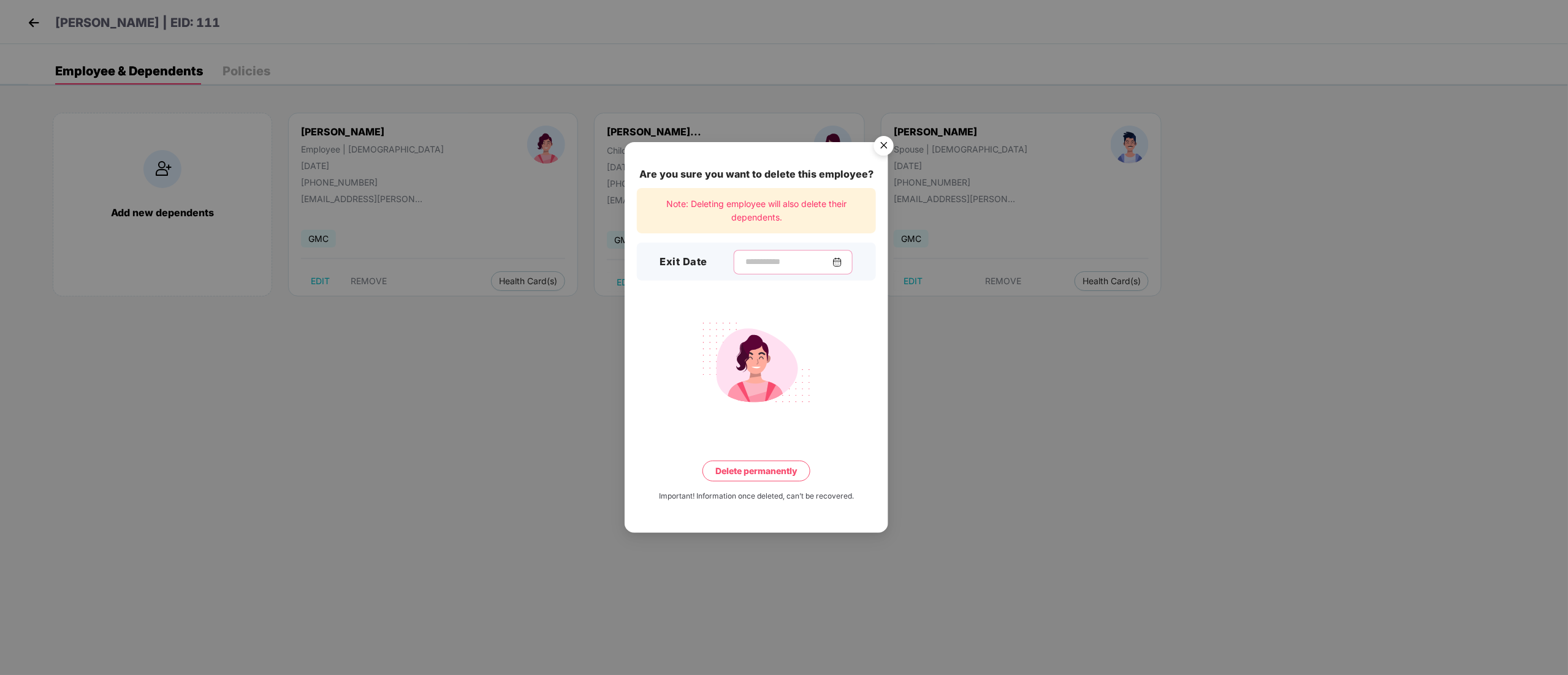
click at [744, 264] on input at bounding box center [788, 261] width 88 height 13
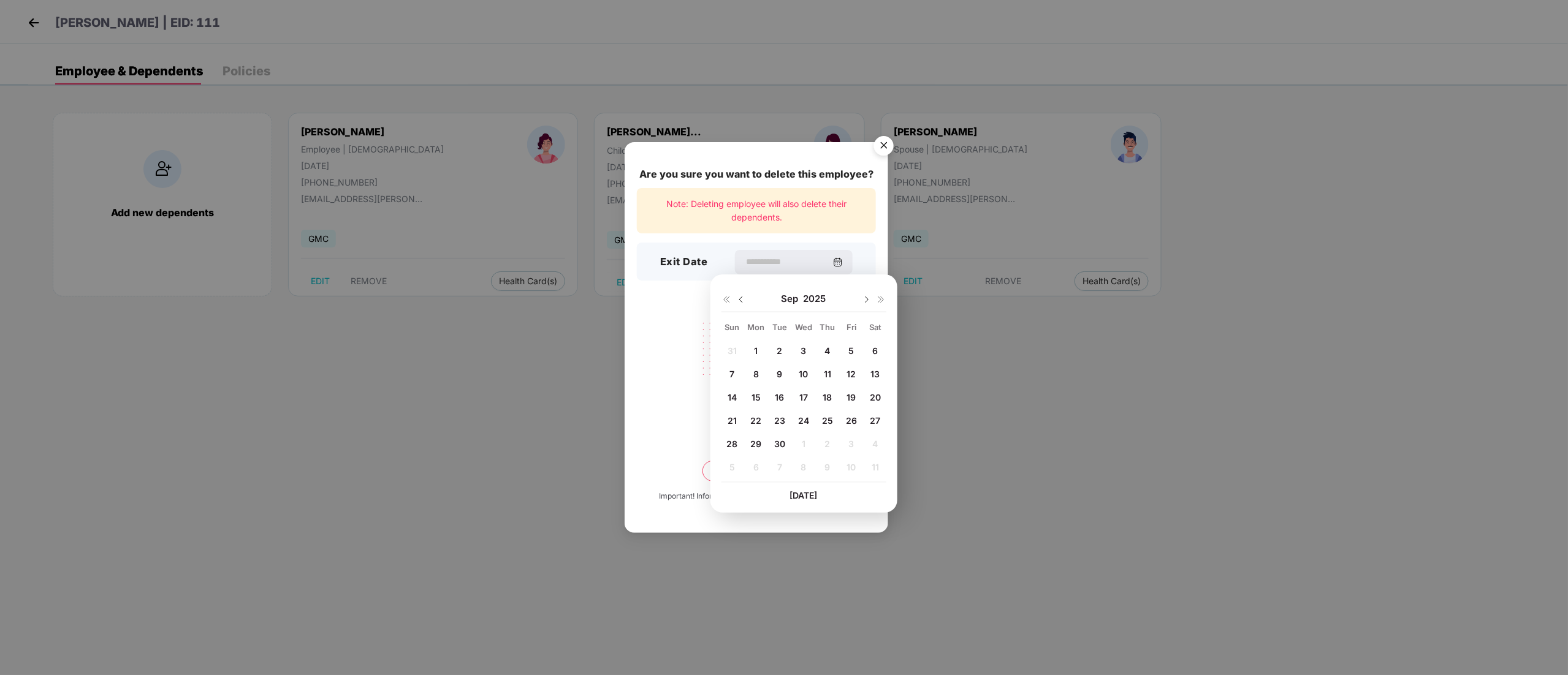
click at [831, 396] on span "18" at bounding box center [828, 397] width 9 height 10
type input "**********"
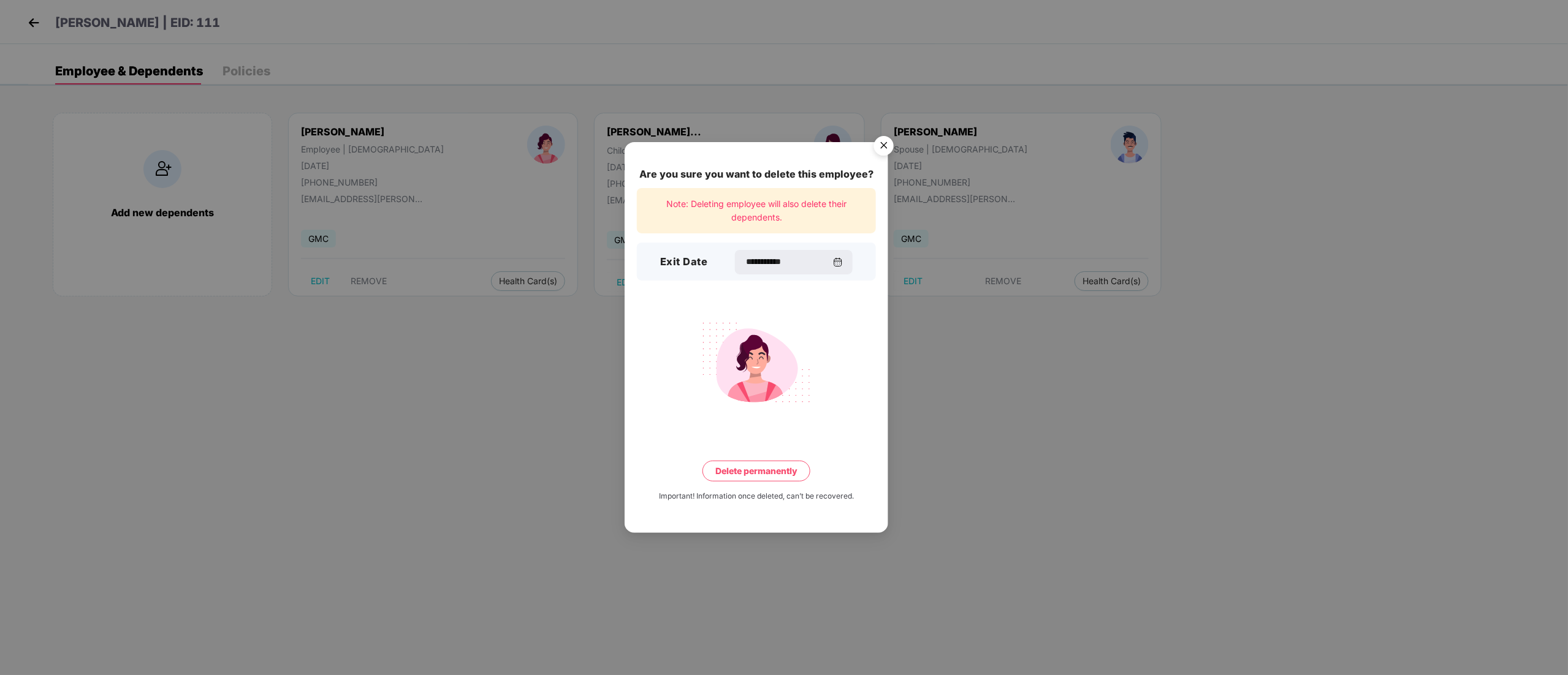
click at [750, 469] on button "Delete permanently" at bounding box center [757, 471] width 108 height 21
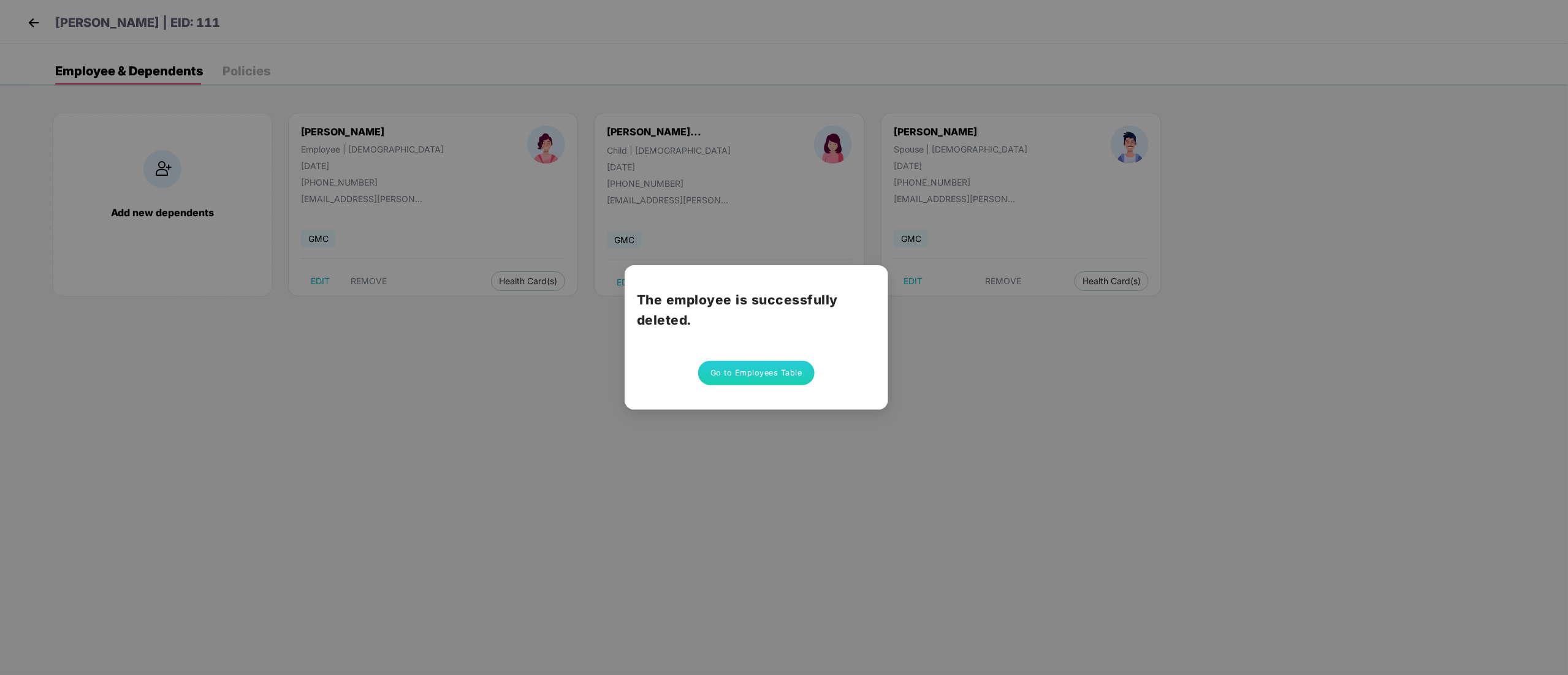
click at [735, 383] on button "Go to Employees Table" at bounding box center [757, 373] width 117 height 24
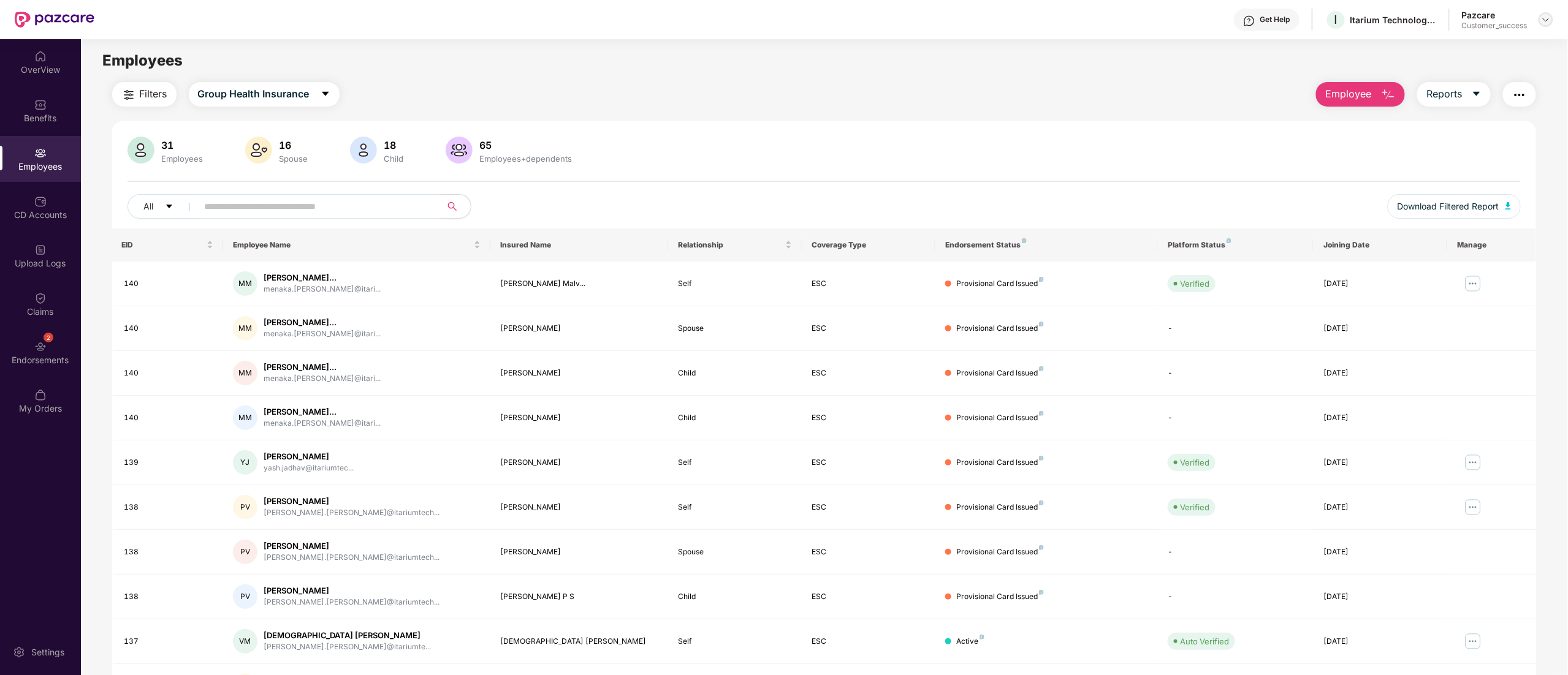
click at [1550, 16] on img at bounding box center [1545, 19] width 10 height 10
click at [1464, 50] on div "Switch to partner view" at bounding box center [1488, 49] width 160 height 24
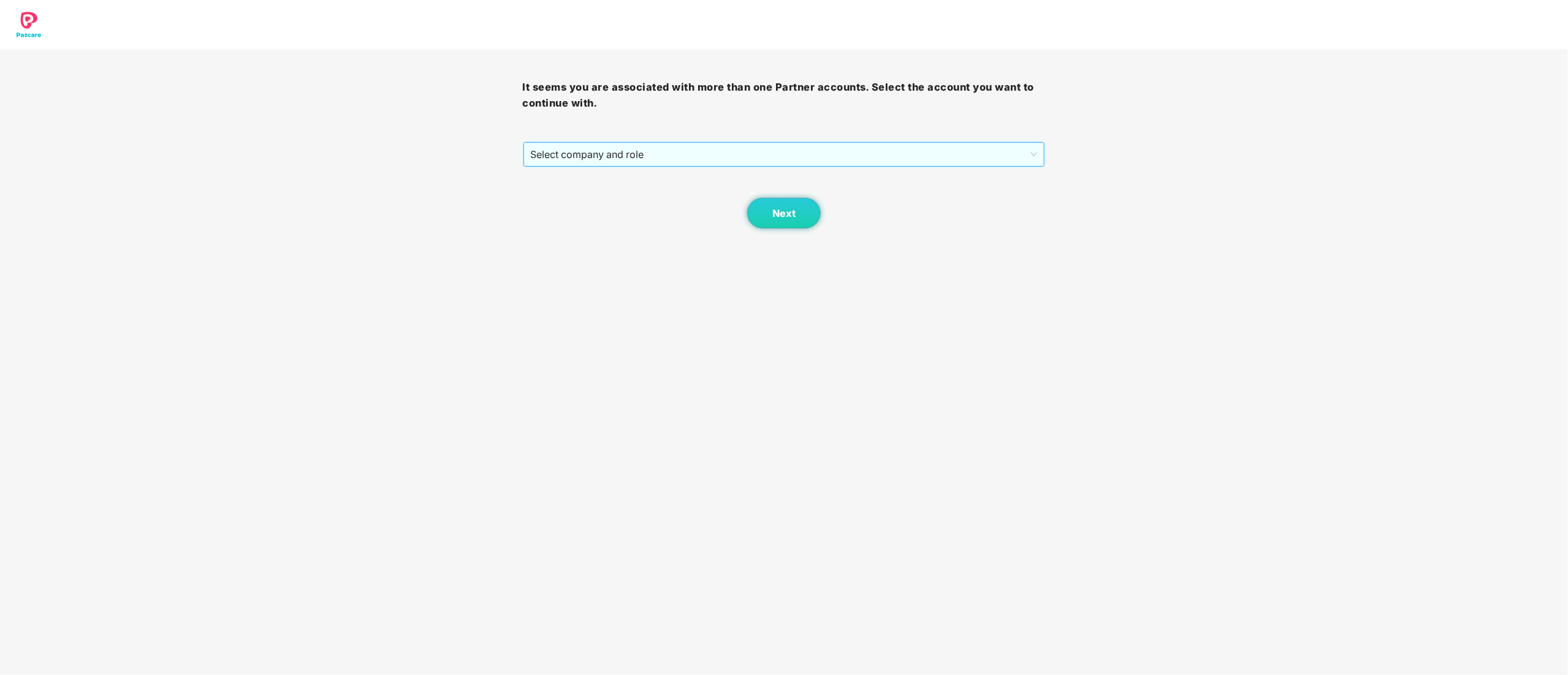
click at [631, 157] on span "Select company and role" at bounding box center [784, 154] width 507 height 24
click at [612, 198] on div "Pazcare - CUSTOMER_SUCCESS" at bounding box center [785, 199] width 508 height 13
click at [774, 221] on button "Next" at bounding box center [784, 213] width 74 height 30
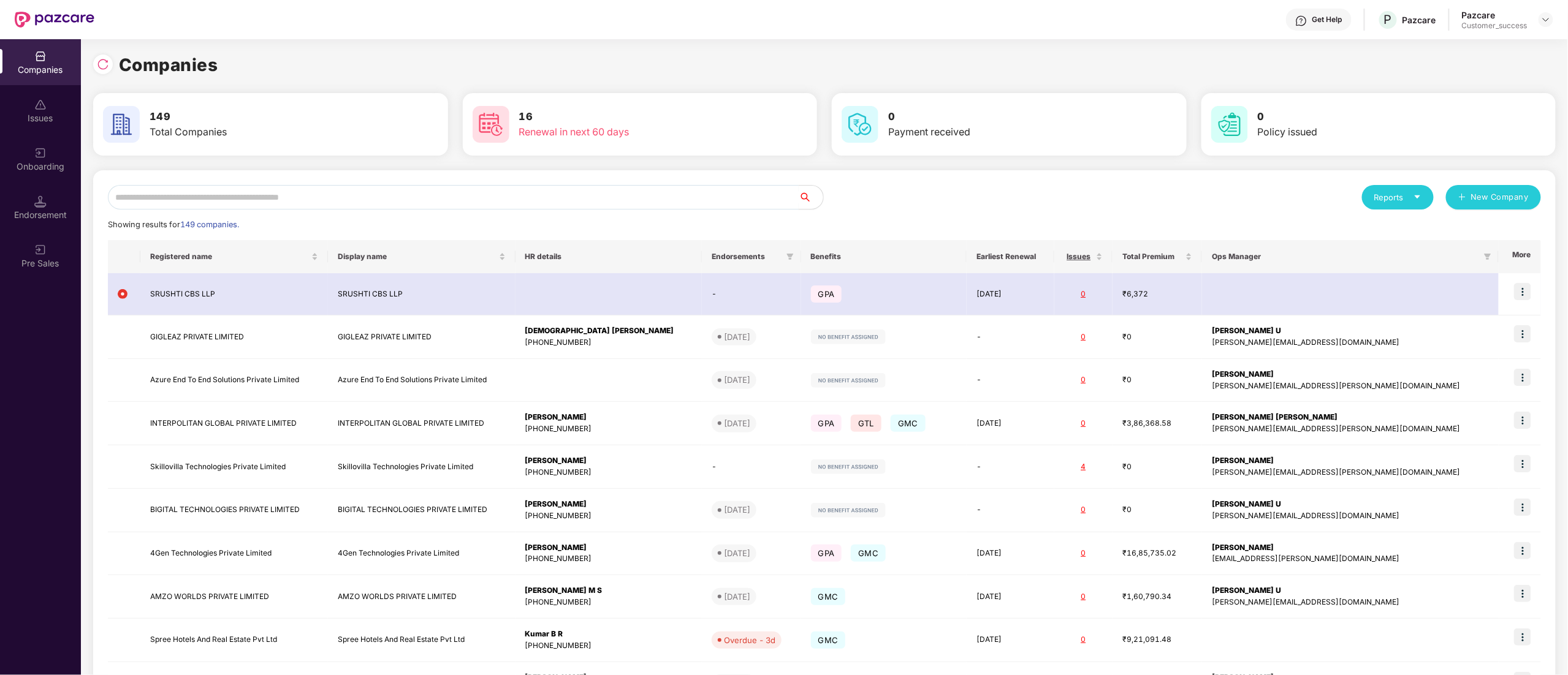
click at [318, 188] on input "text" at bounding box center [453, 196] width 691 height 24
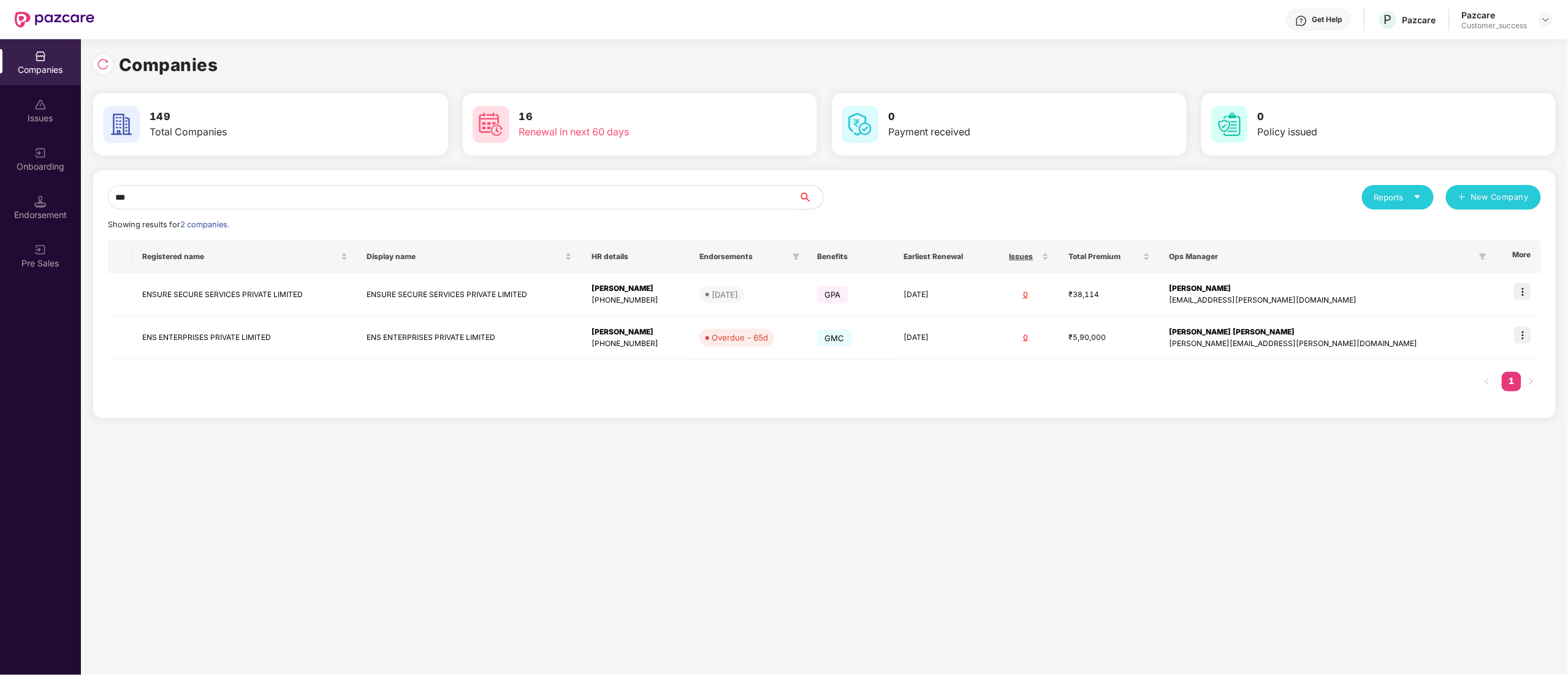
type input "***"
click at [104, 63] on img at bounding box center [103, 64] width 13 height 13
click at [104, 63] on div at bounding box center [100, 64] width 14 height 11
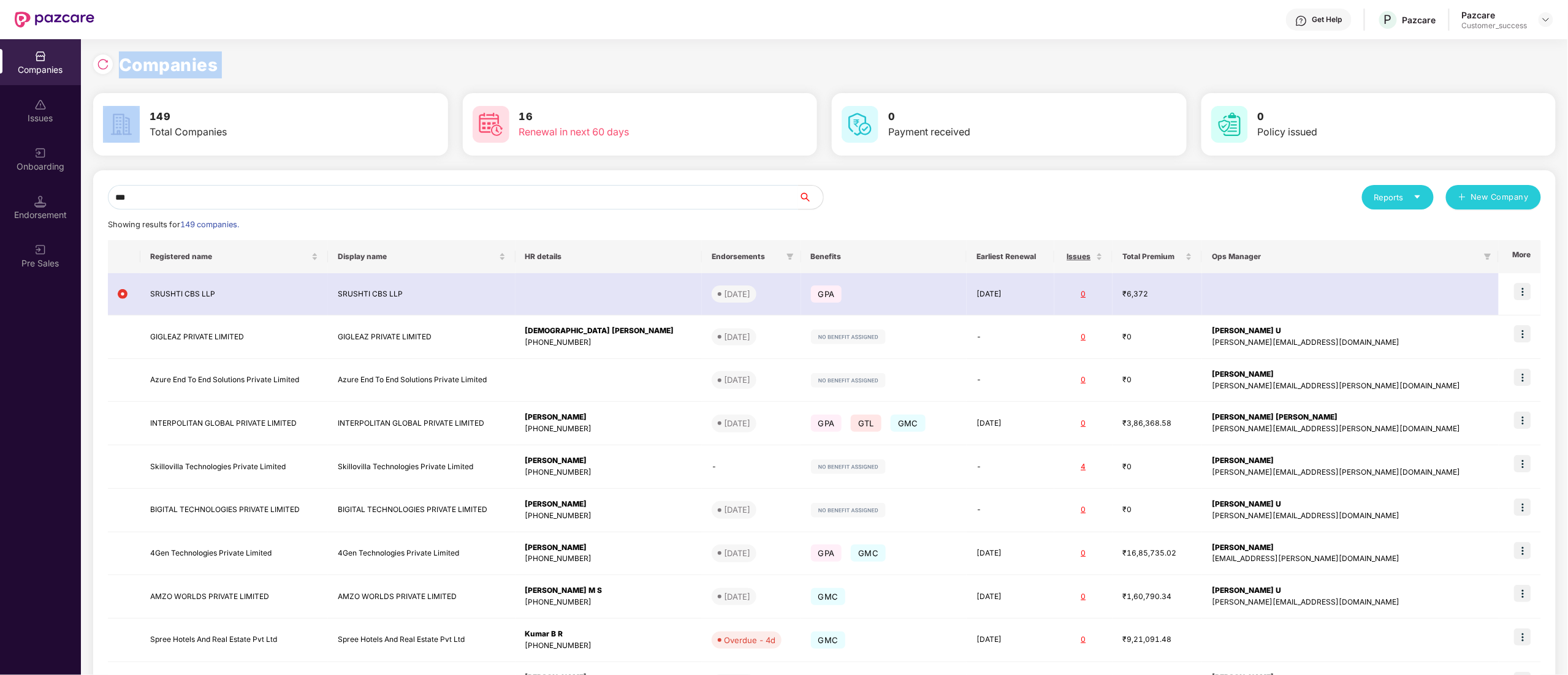
click at [104, 63] on img at bounding box center [103, 64] width 13 height 13
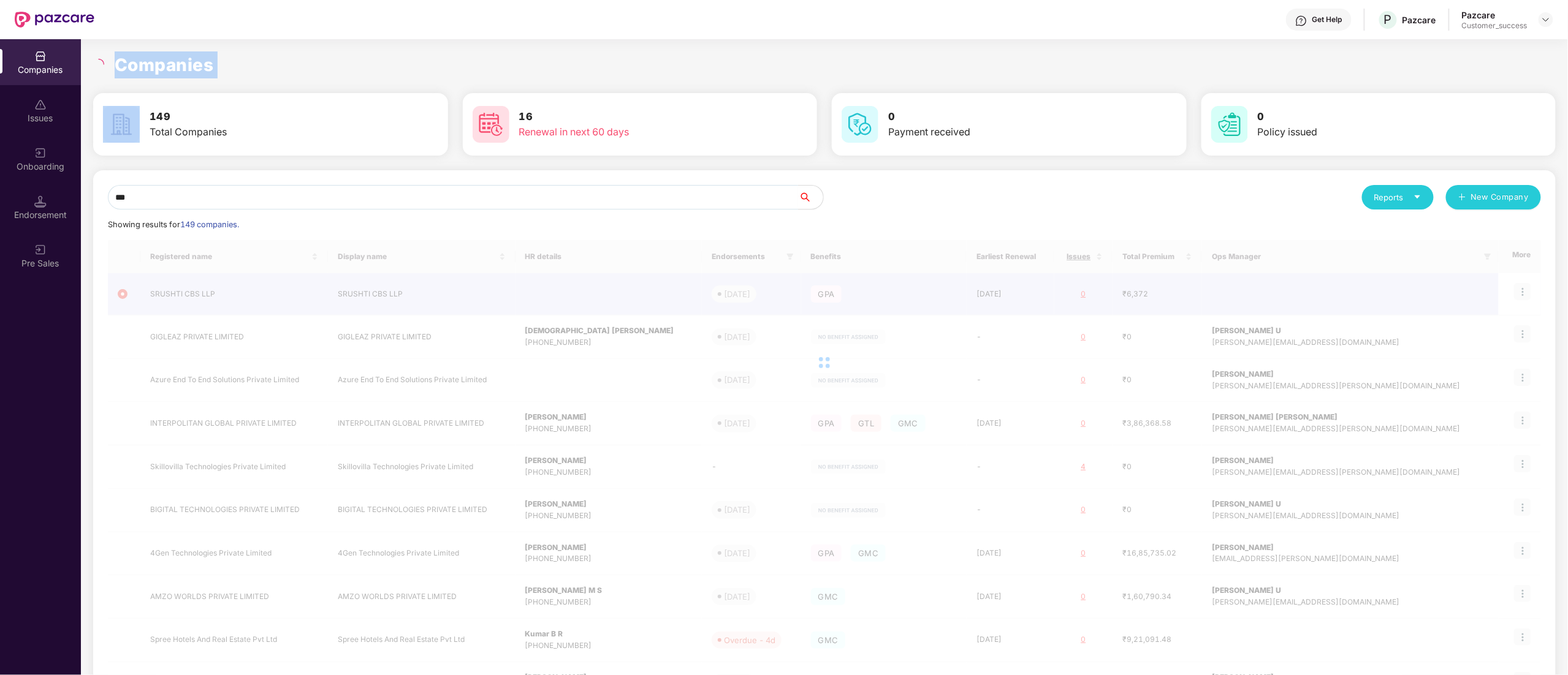
click at [104, 63] on icon "loading" at bounding box center [98, 64] width 13 height 13
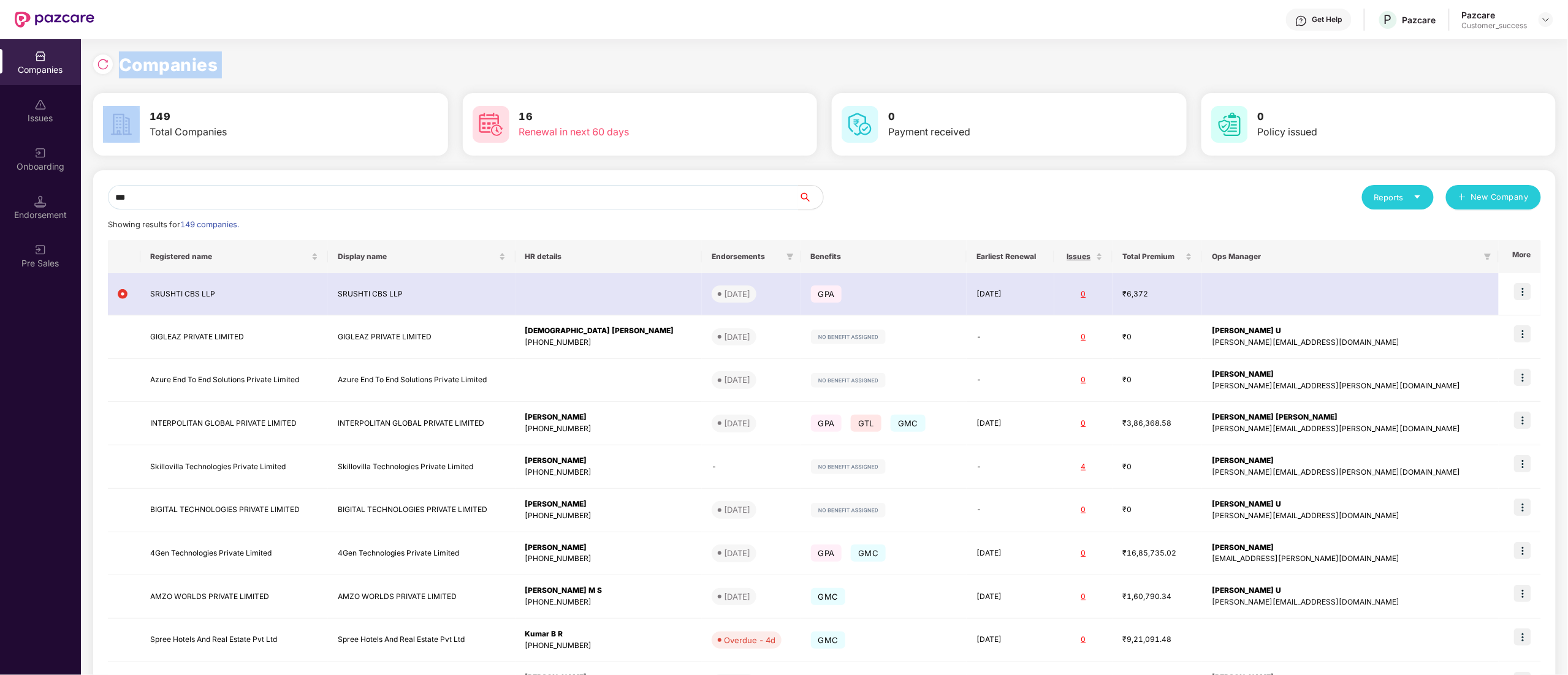
click at [104, 63] on img at bounding box center [103, 64] width 13 height 13
click at [102, 70] on img at bounding box center [103, 64] width 13 height 13
click at [103, 70] on div "Companies" at bounding box center [824, 65] width 1462 height 27
click at [103, 70] on img at bounding box center [103, 64] width 13 height 13
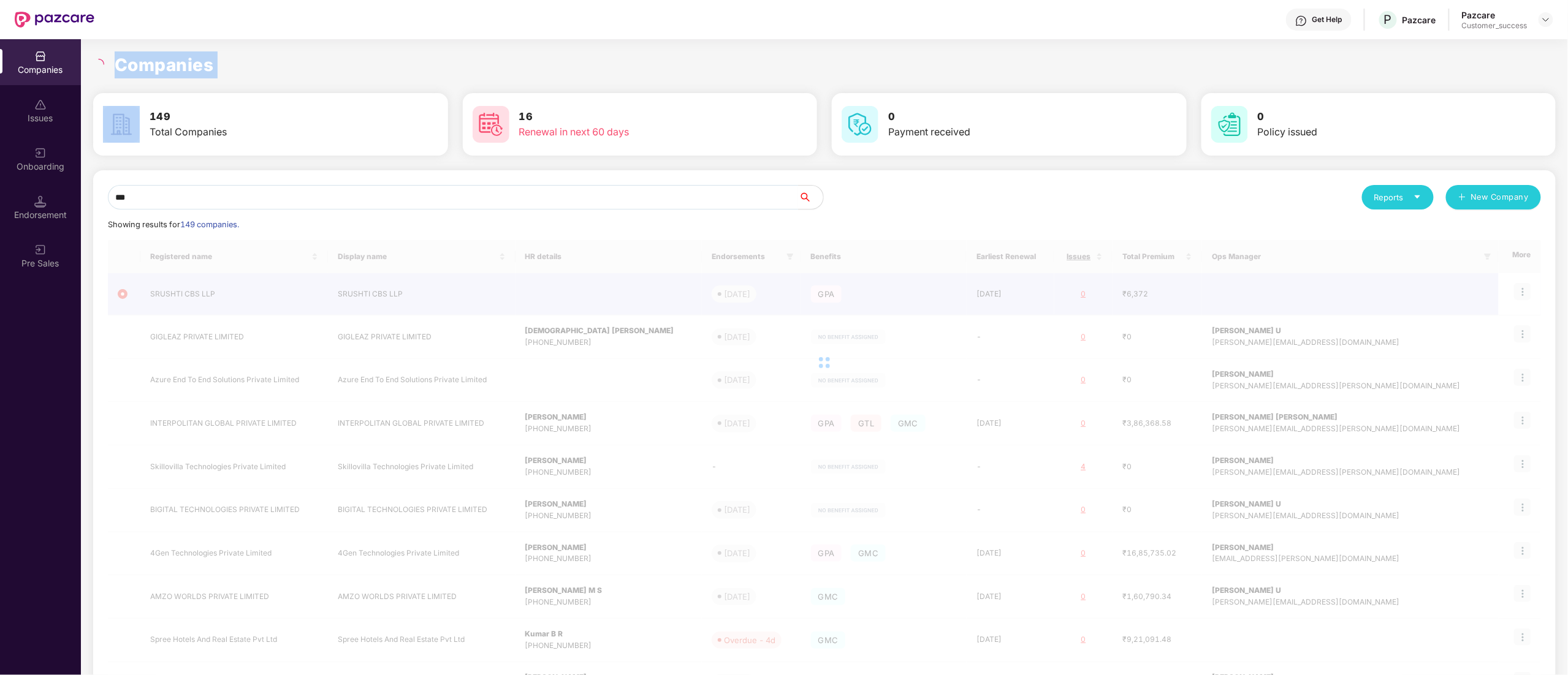
click at [103, 70] on div "Companies" at bounding box center [824, 65] width 1462 height 27
